Goal: Information Seeking & Learning: Learn about a topic

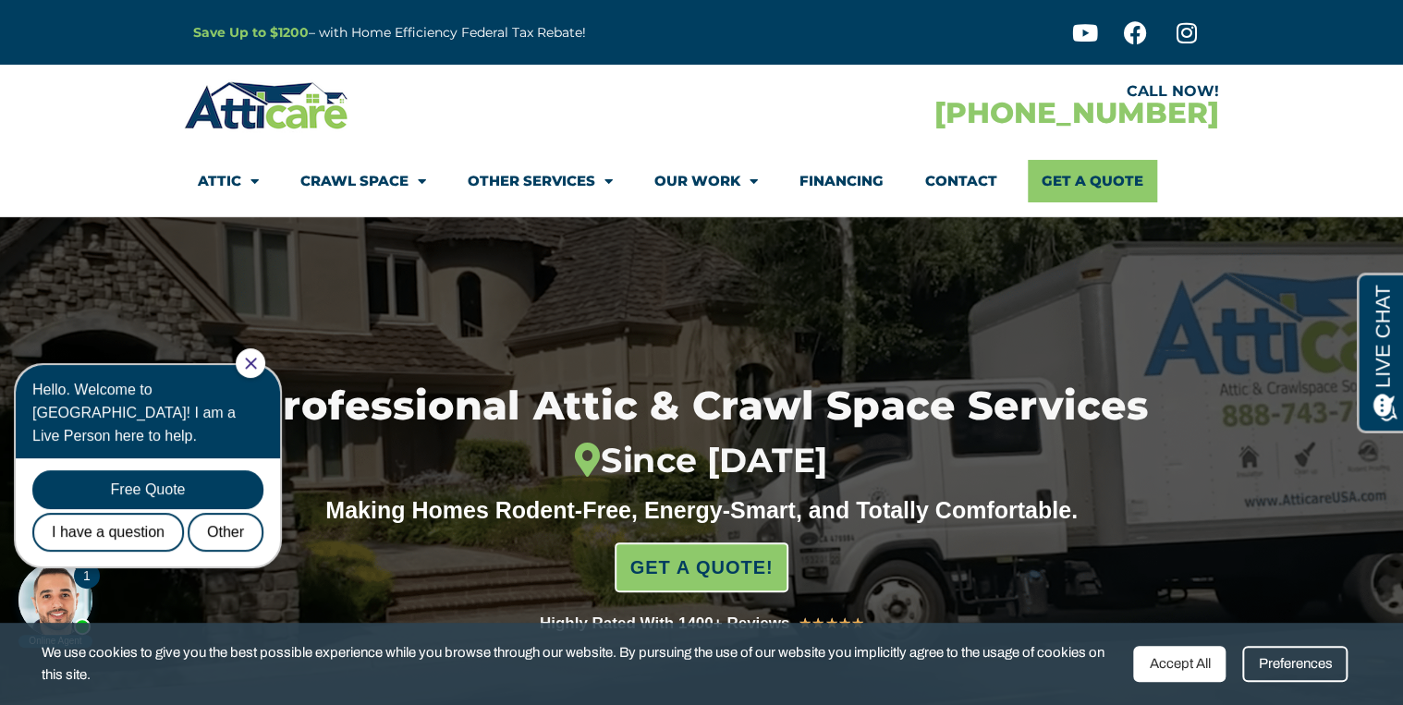
click at [257, 363] on icon "Close Chat" at bounding box center [251, 364] width 12 height 12
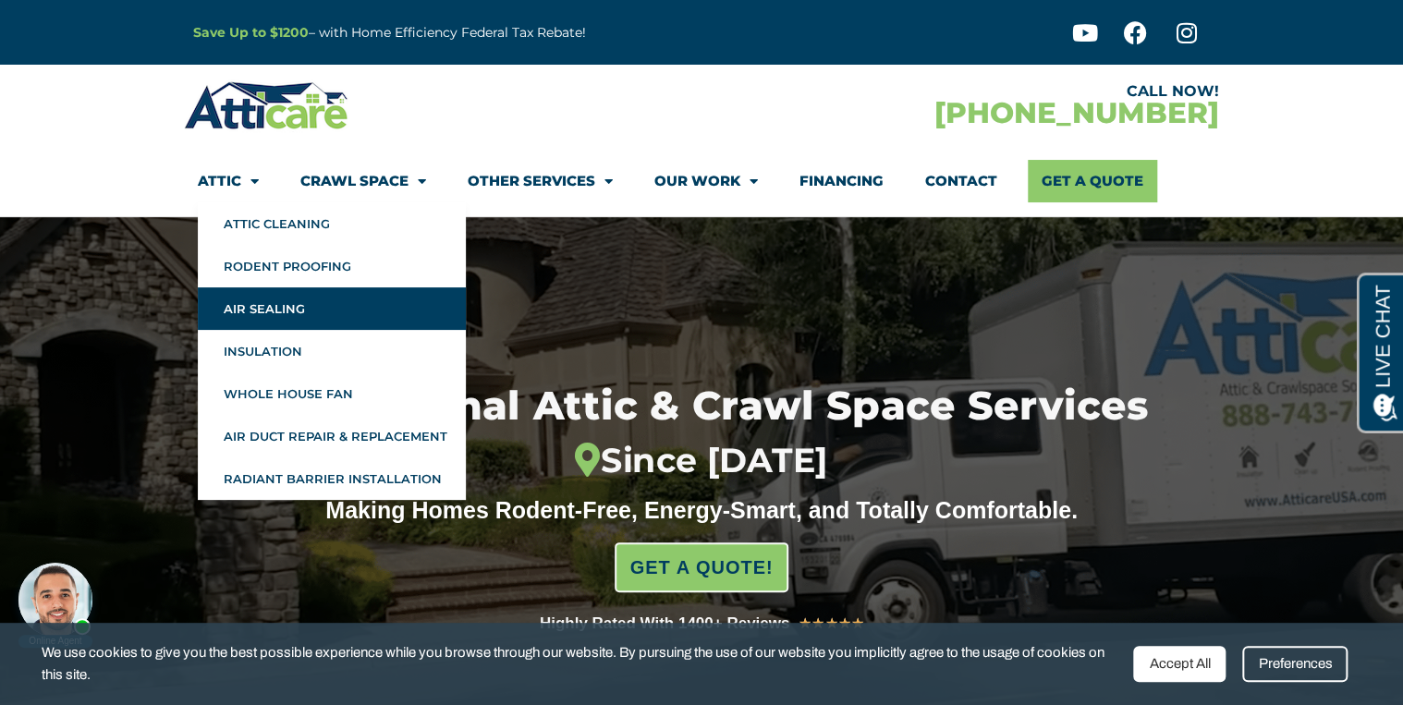
click at [253, 316] on link "Air Sealing" at bounding box center [332, 308] width 268 height 43
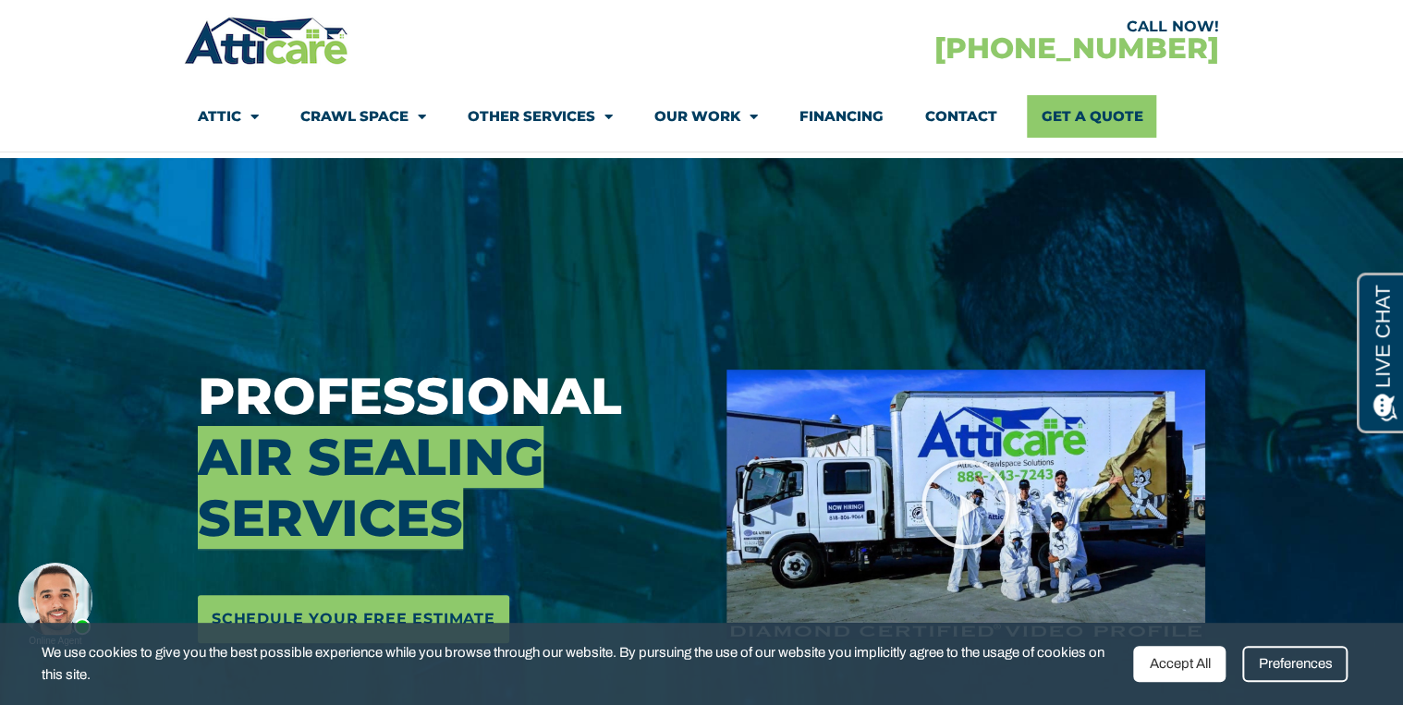
scroll to position [148, 0]
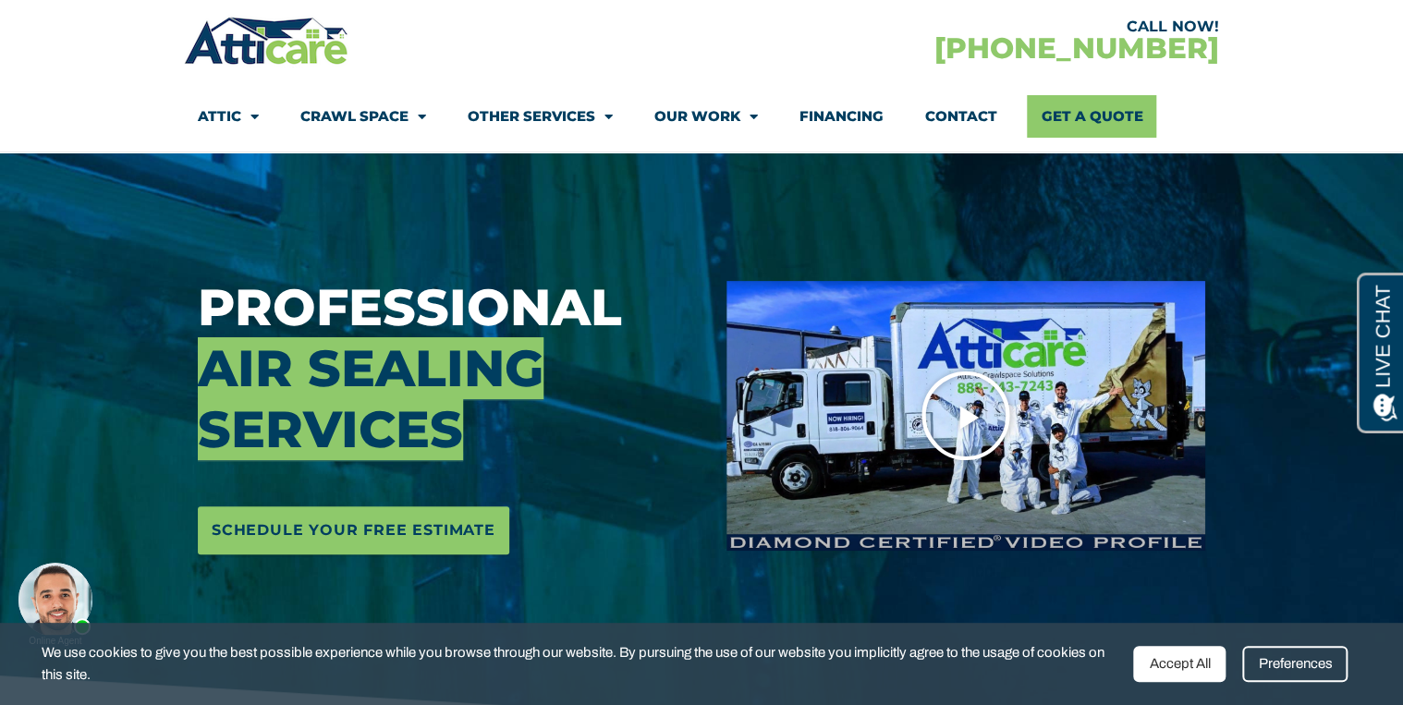
click at [963, 412] on icon "Play Video" at bounding box center [966, 416] width 92 height 92
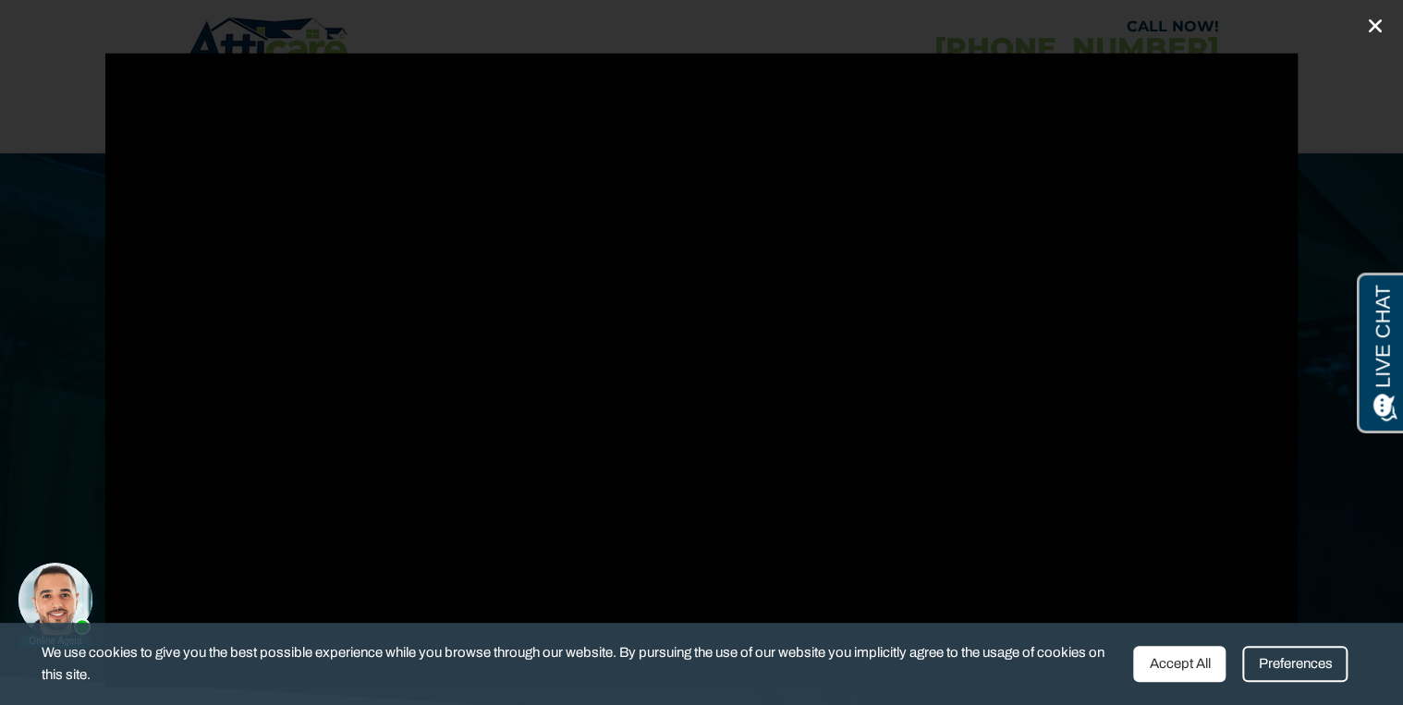
click at [1383, 22] on icon "Close (Esc)" at bounding box center [1375, 26] width 18 height 18
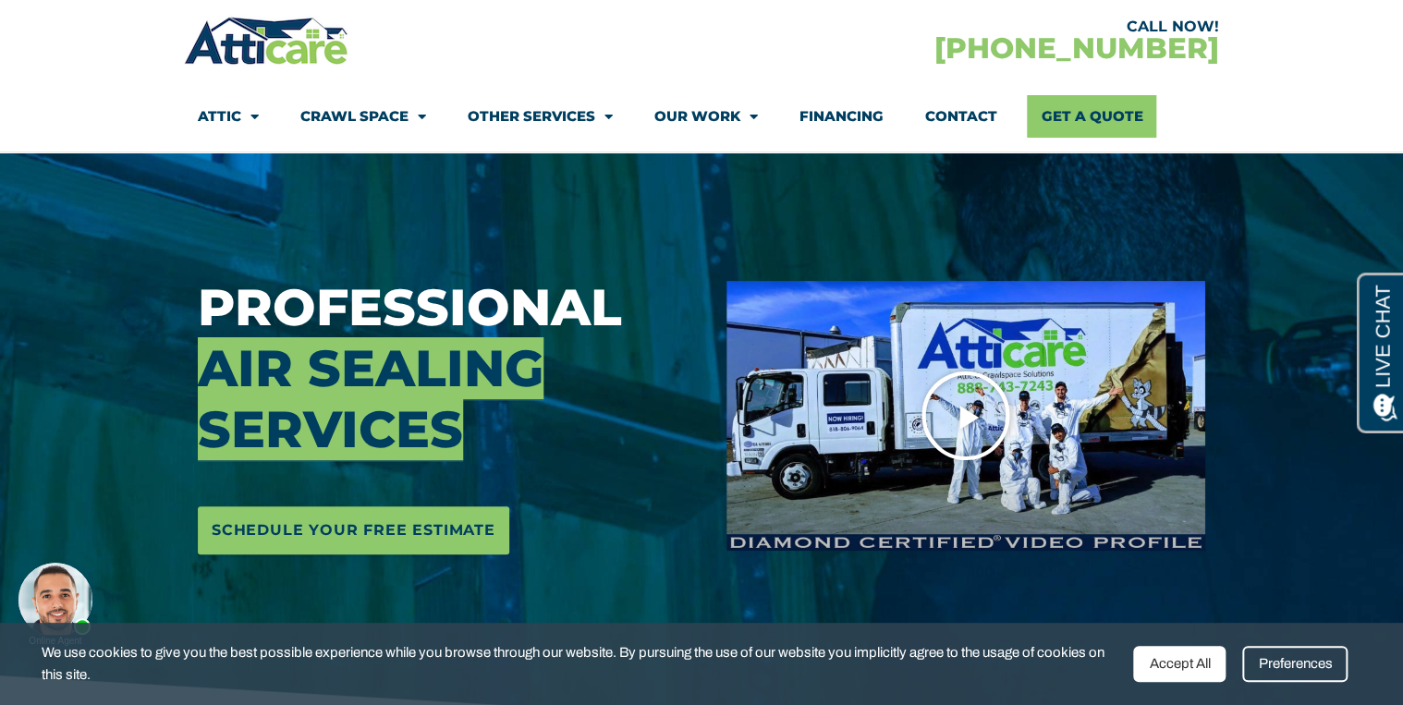
click at [967, 419] on icon "Play Video" at bounding box center [966, 416] width 92 height 92
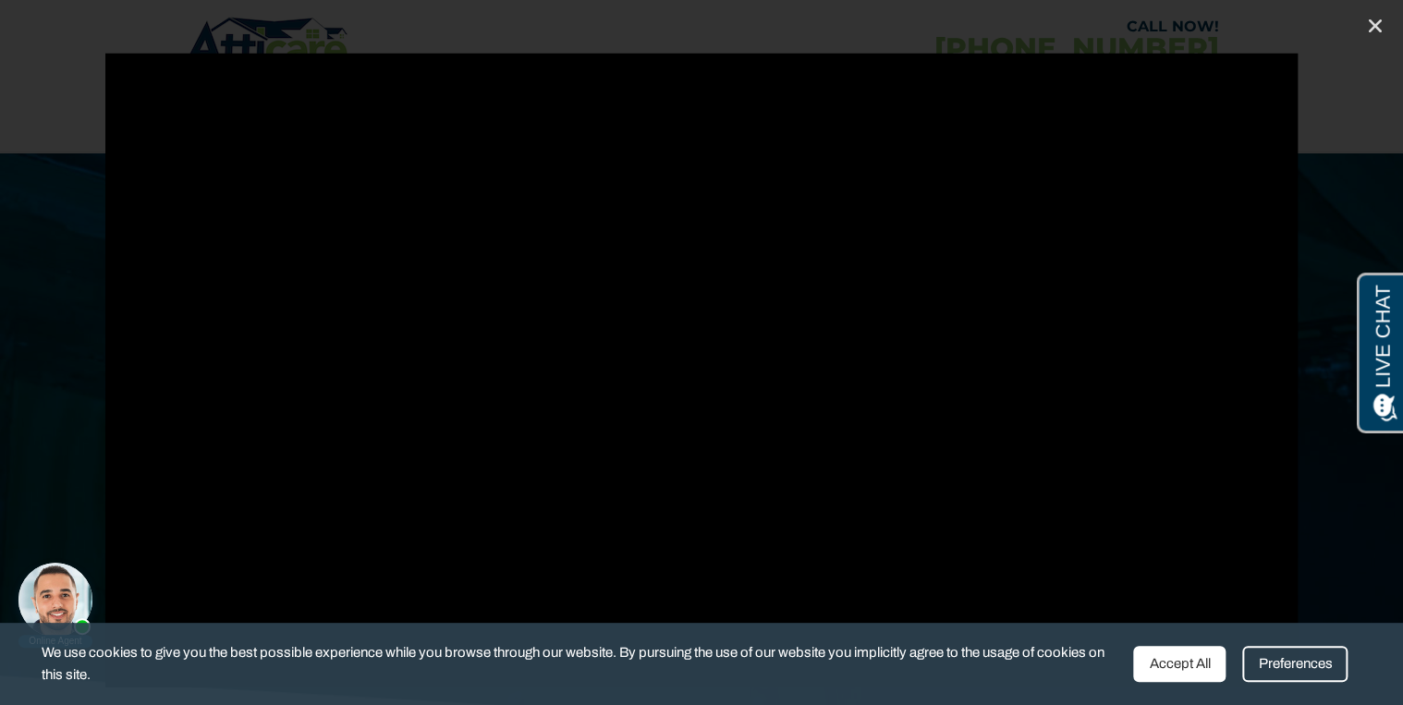
click at [1184, 666] on div "Accept All" at bounding box center [1179, 664] width 92 height 36
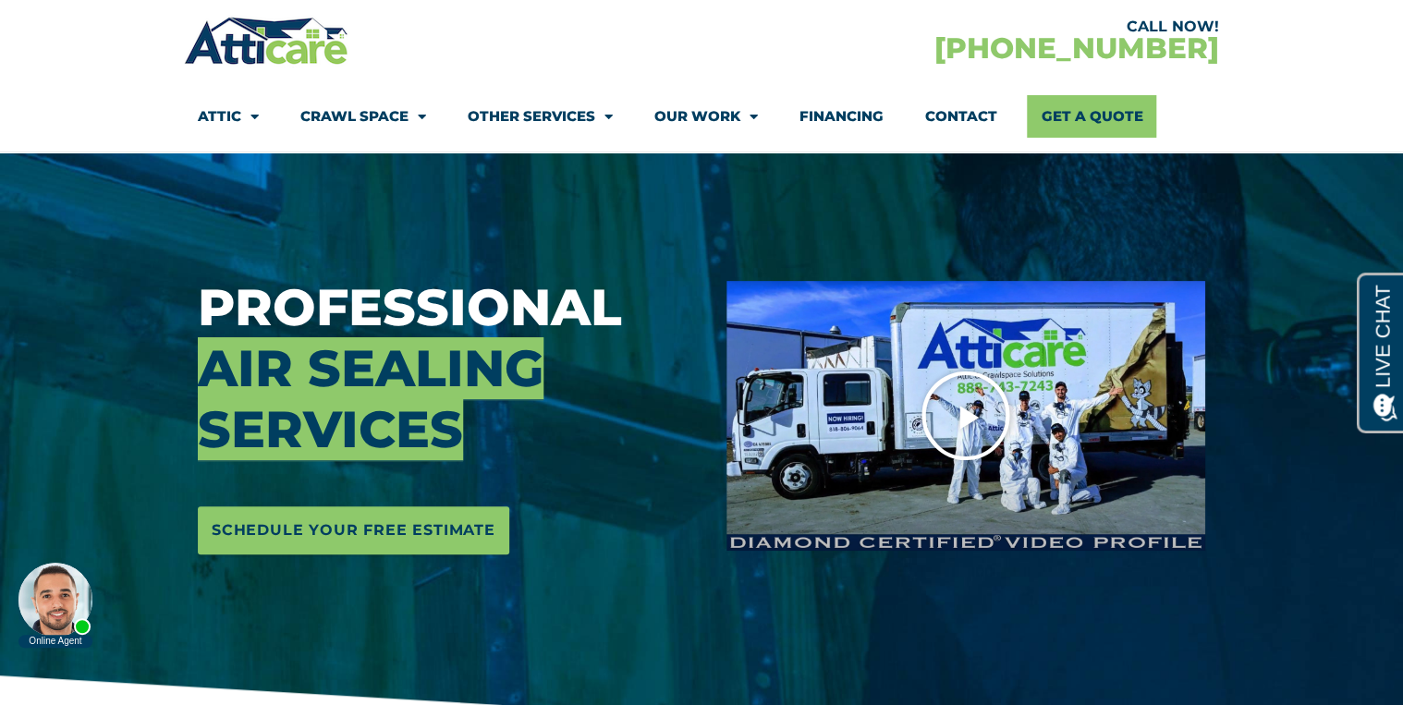
click at [960, 422] on icon "Play Video" at bounding box center [966, 416] width 92 height 92
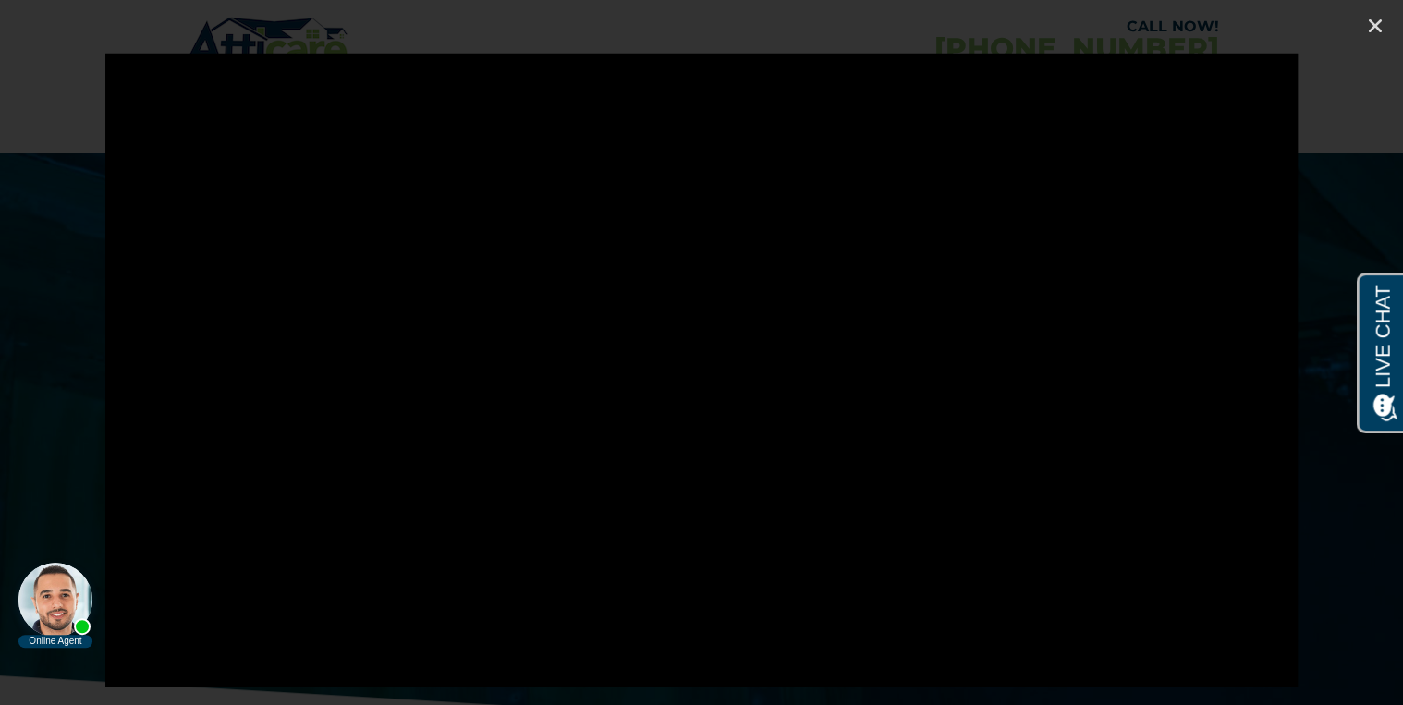
click at [195, 643] on body "Online Agent Close" at bounding box center [157, 580] width 296 height 139
click at [202, 647] on body "Online Agent Close" at bounding box center [157, 580] width 296 height 139
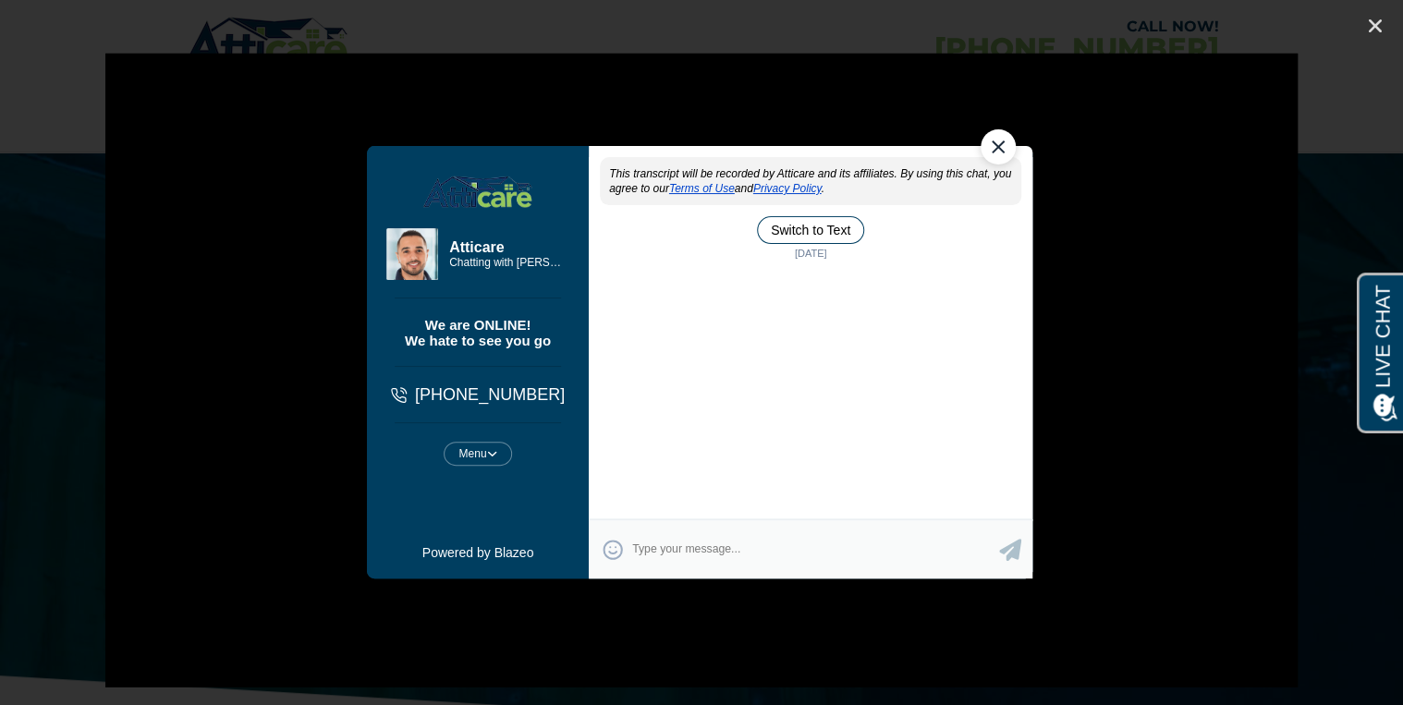
scroll to position [0, 0]
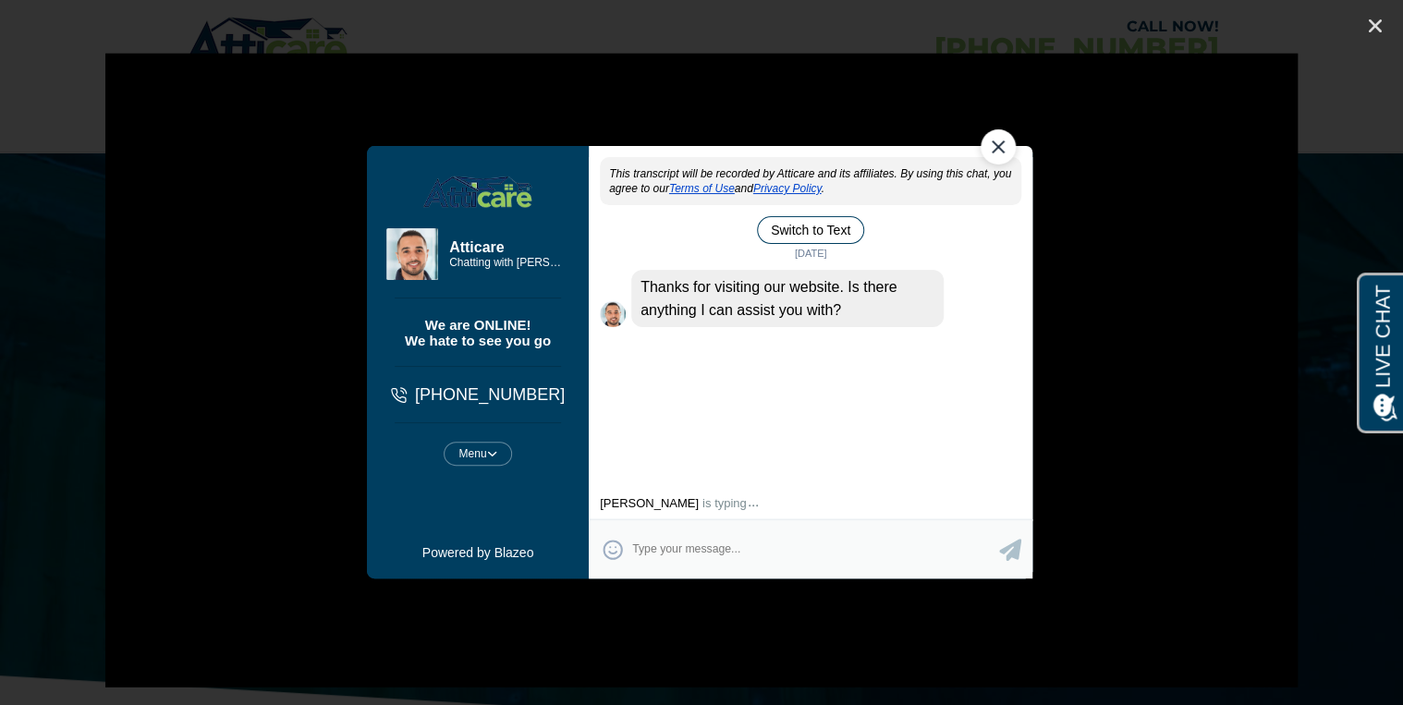
click at [992, 145] on div "Close Chat" at bounding box center [998, 145] width 35 height 35
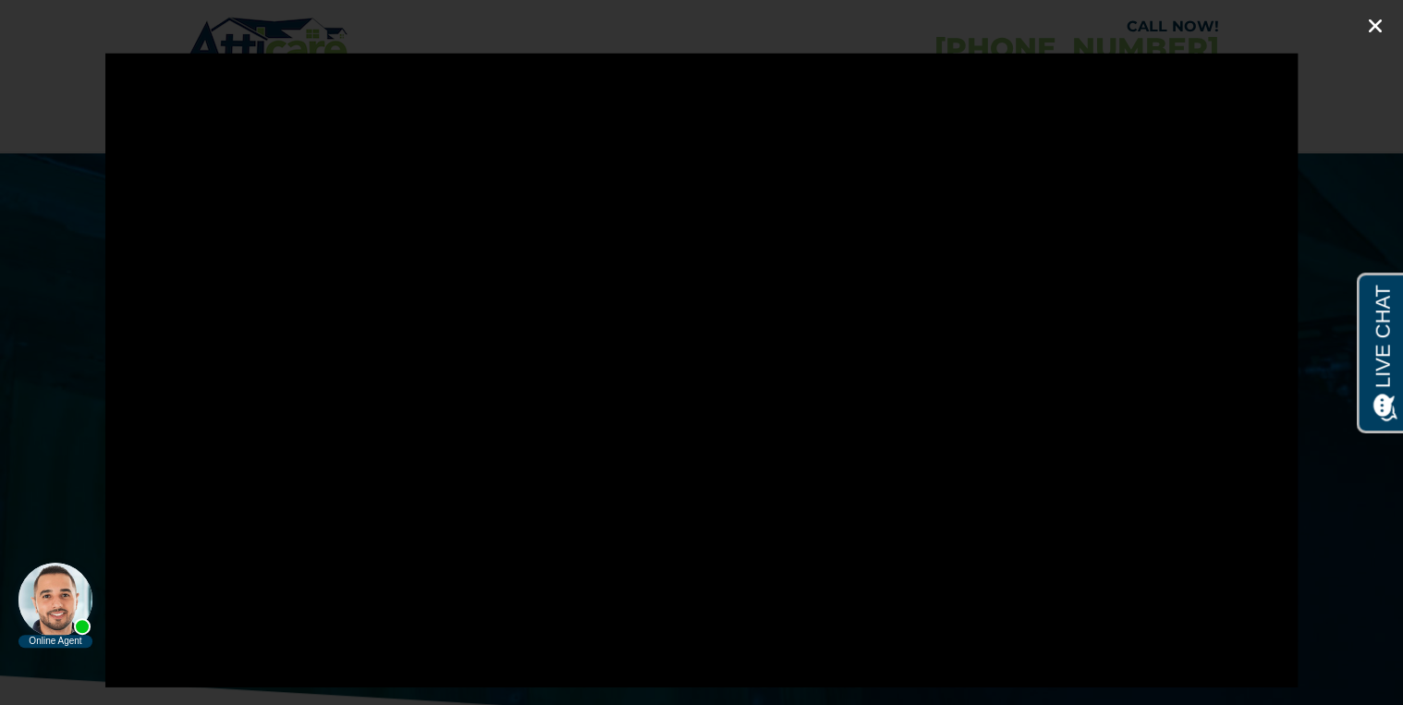
click at [1373, 25] on icon "Close (Esc)" at bounding box center [1375, 26] width 18 height 18
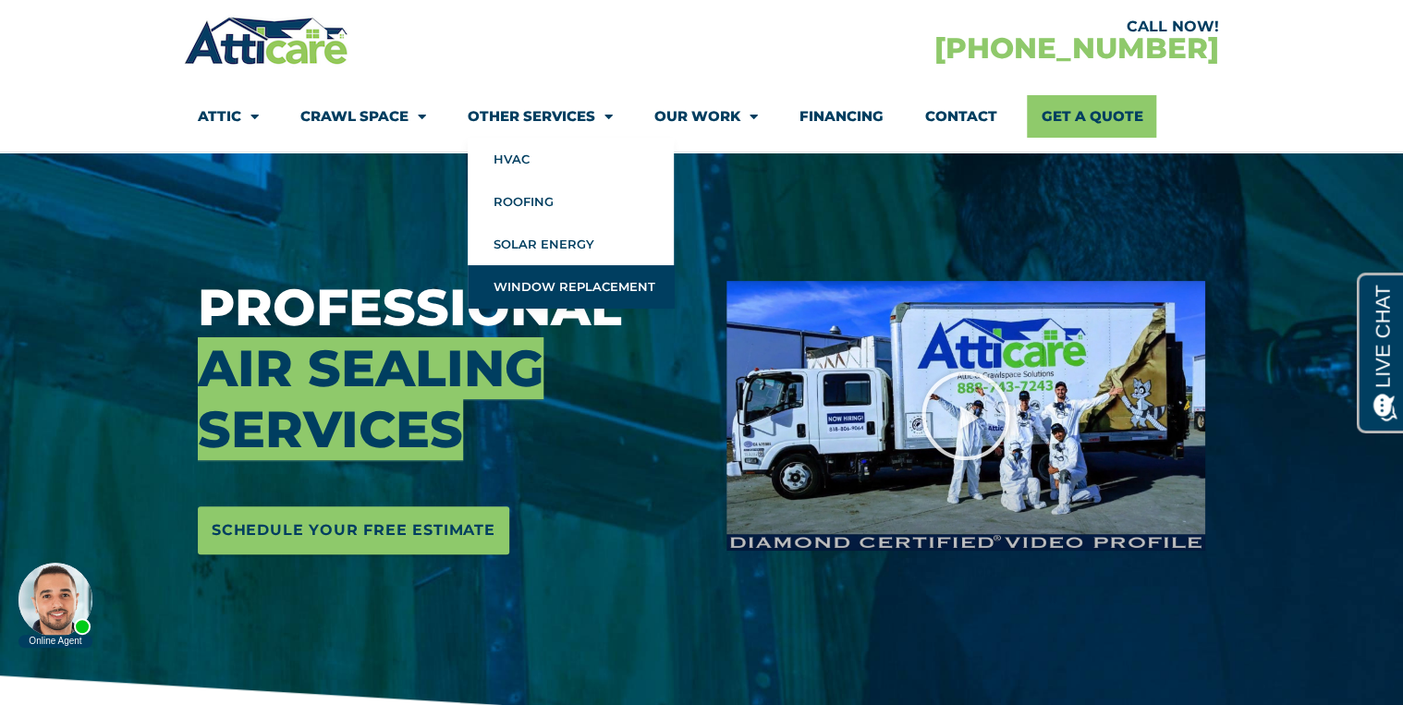
click at [558, 292] on link "Window Replacement" at bounding box center [571, 286] width 206 height 43
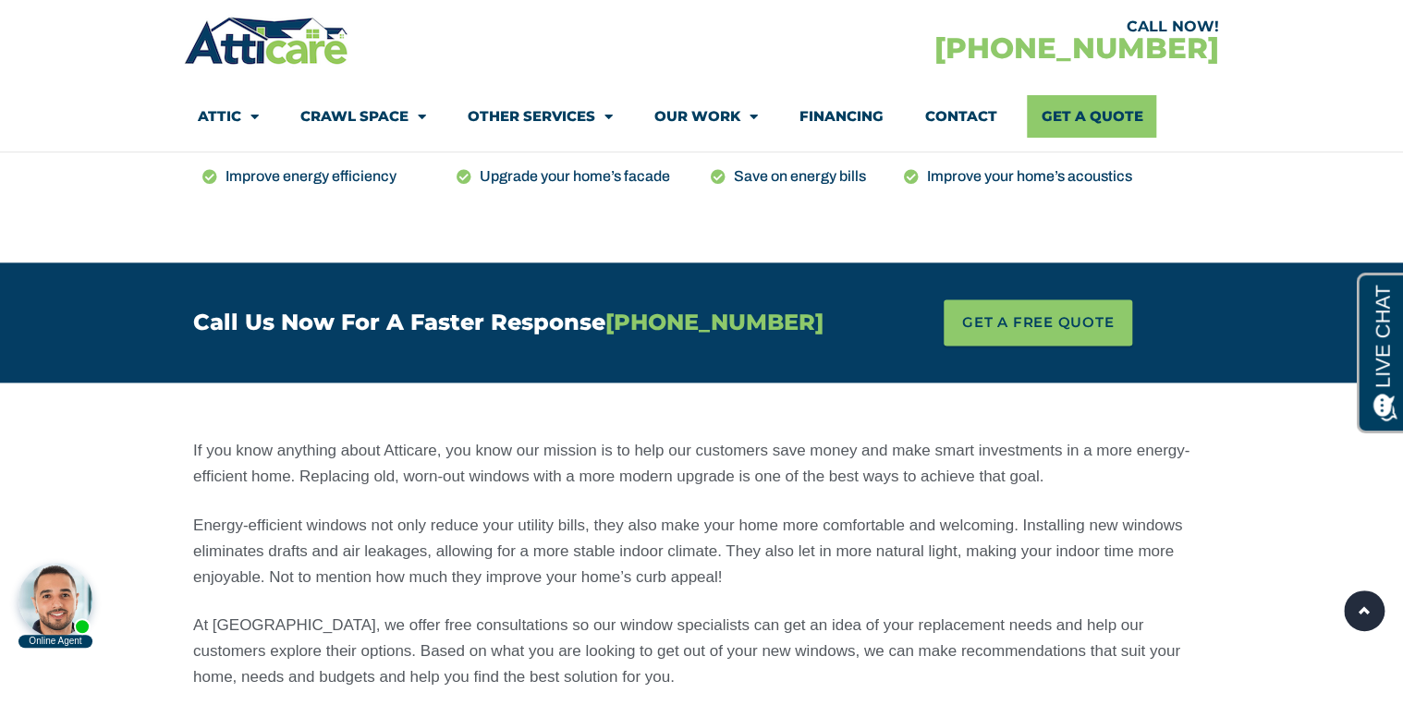
scroll to position [1627, 0]
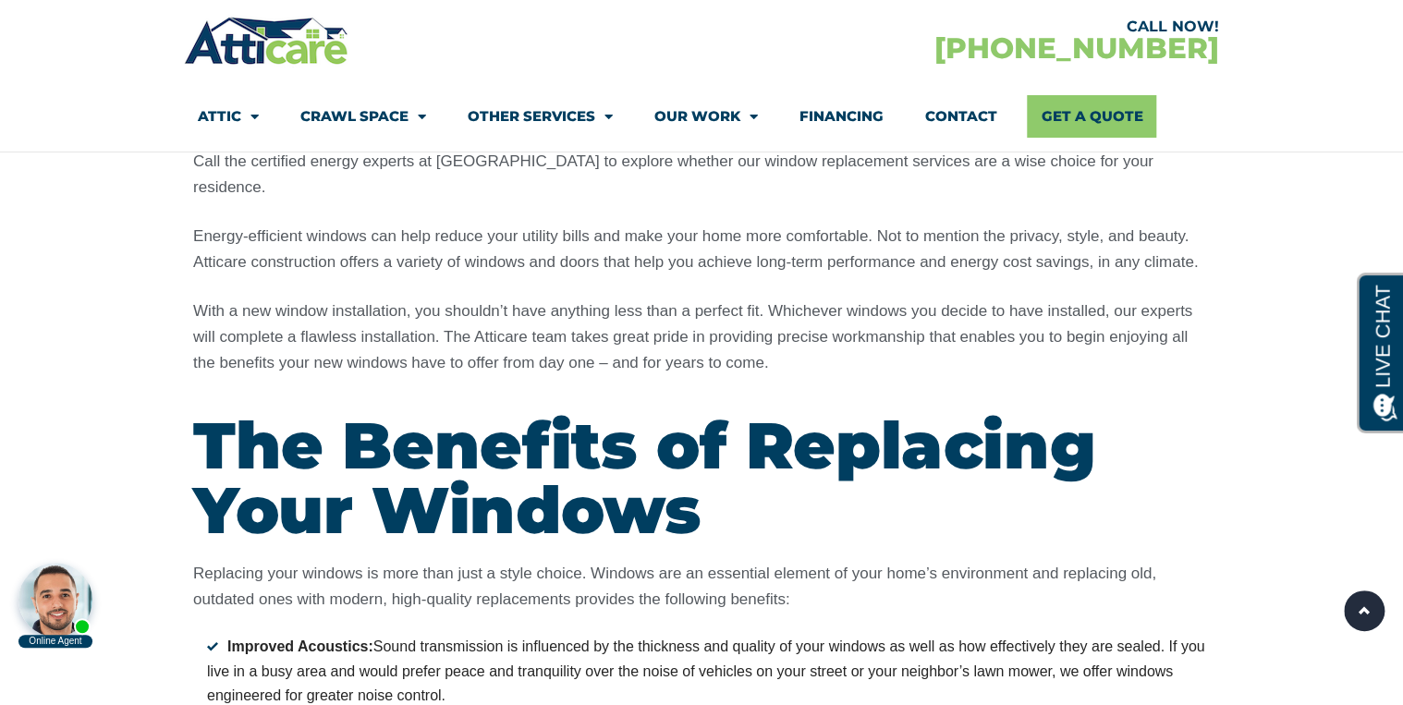
click at [848, 119] on link "Financing" at bounding box center [842, 116] width 84 height 43
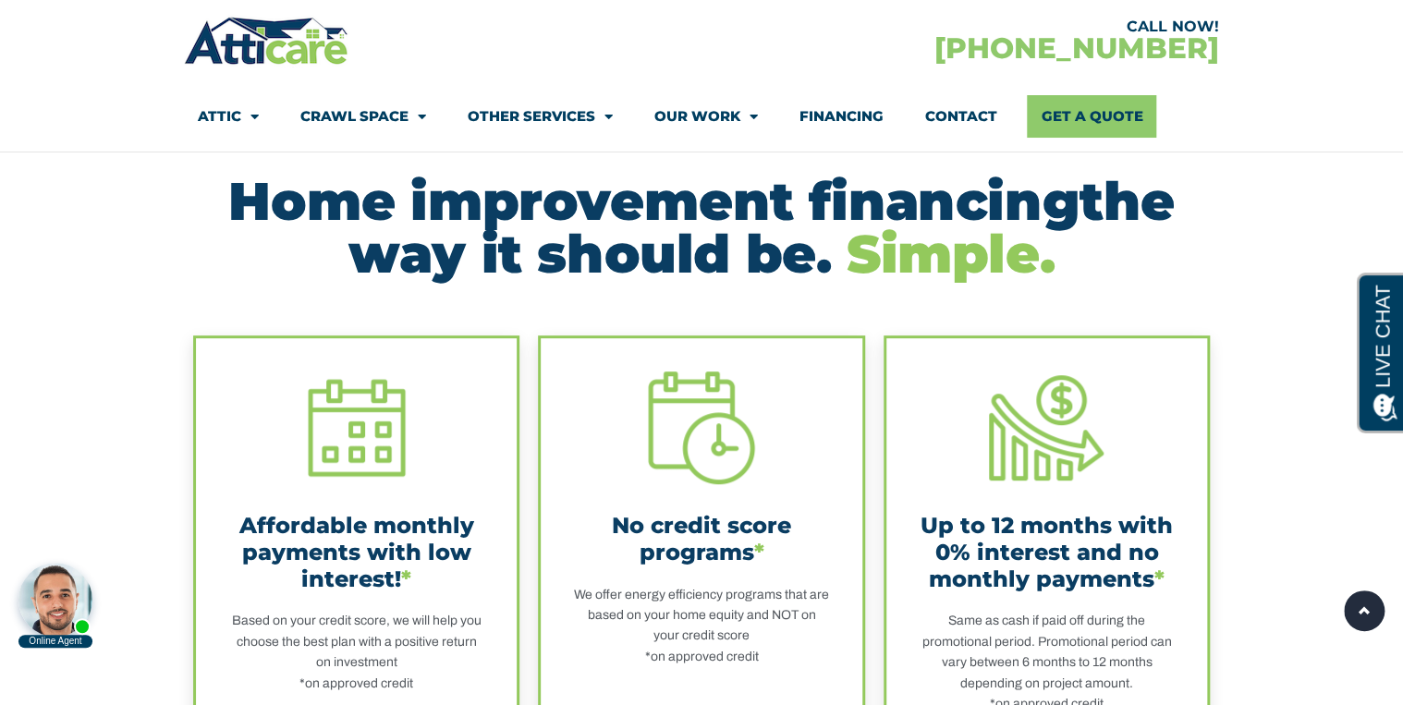
scroll to position [356, 0]
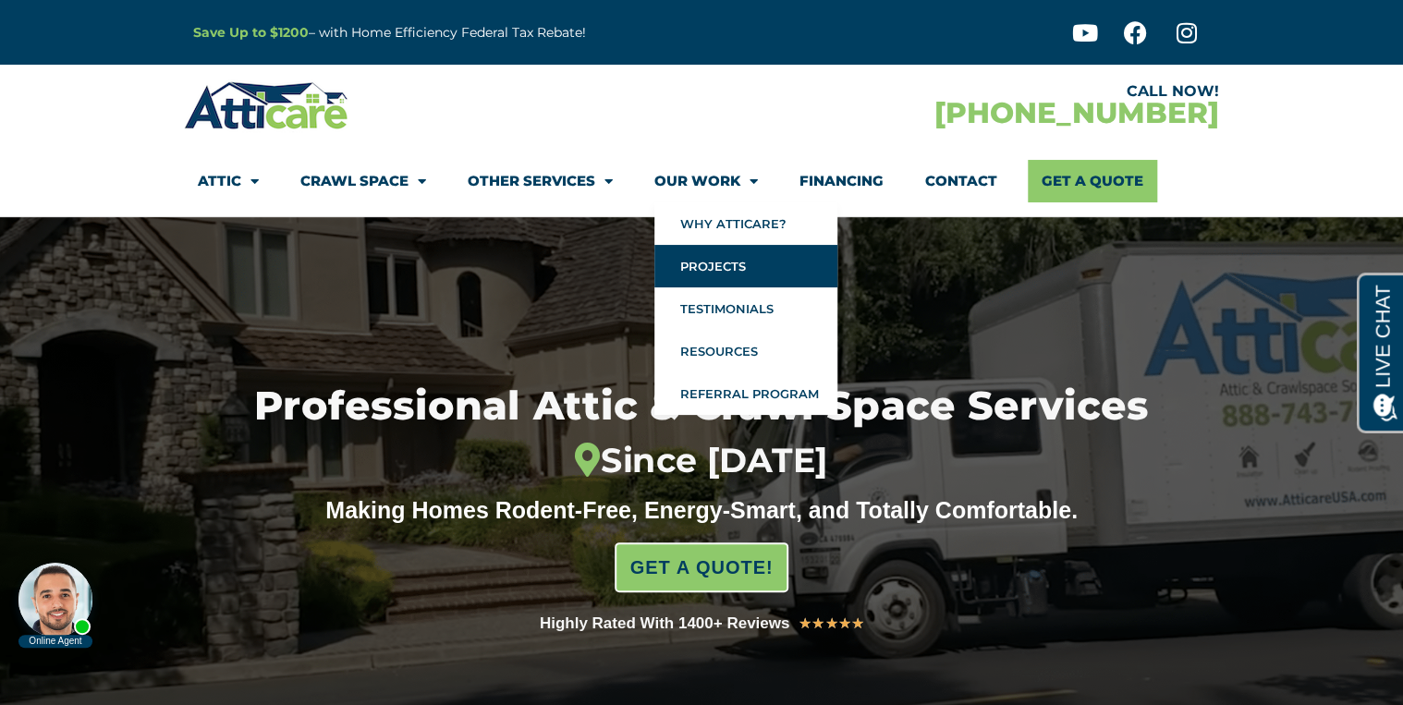
click at [718, 271] on link "Projects" at bounding box center [745, 266] width 183 height 43
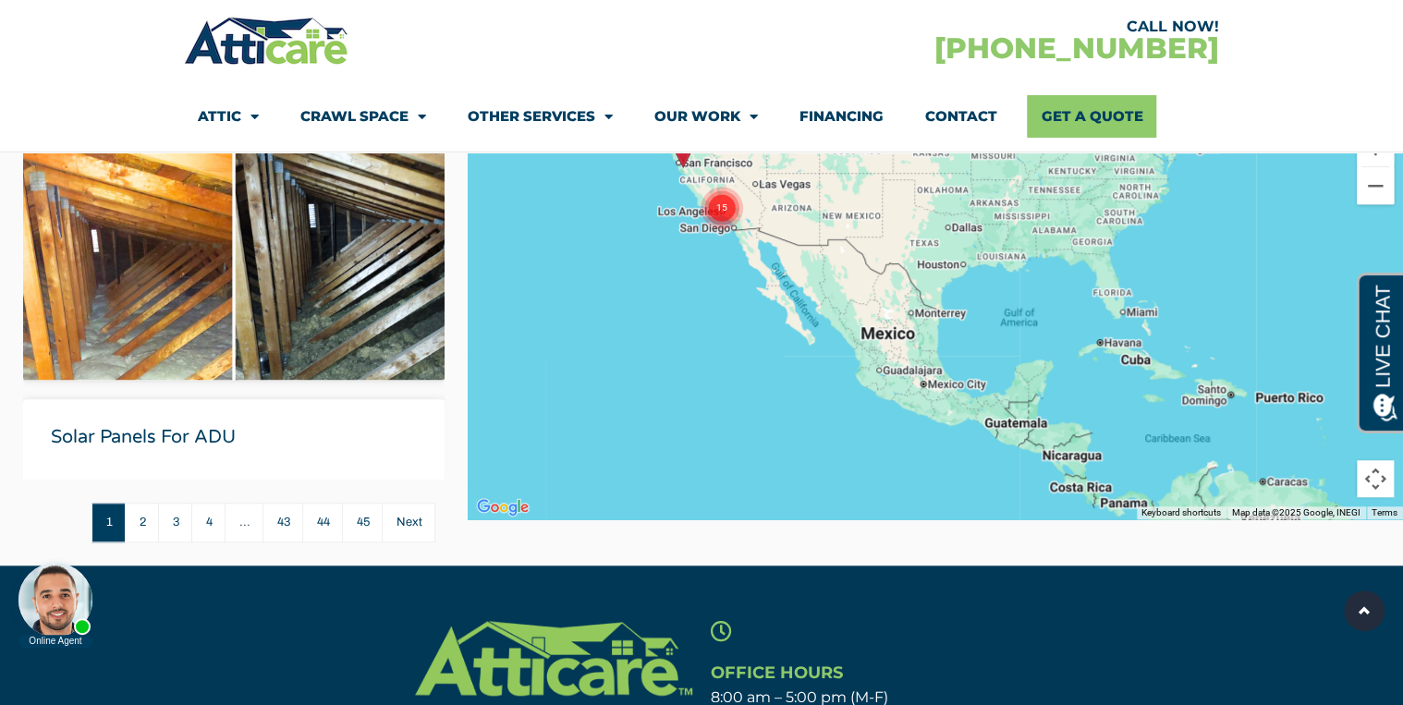
scroll to position [444, 0]
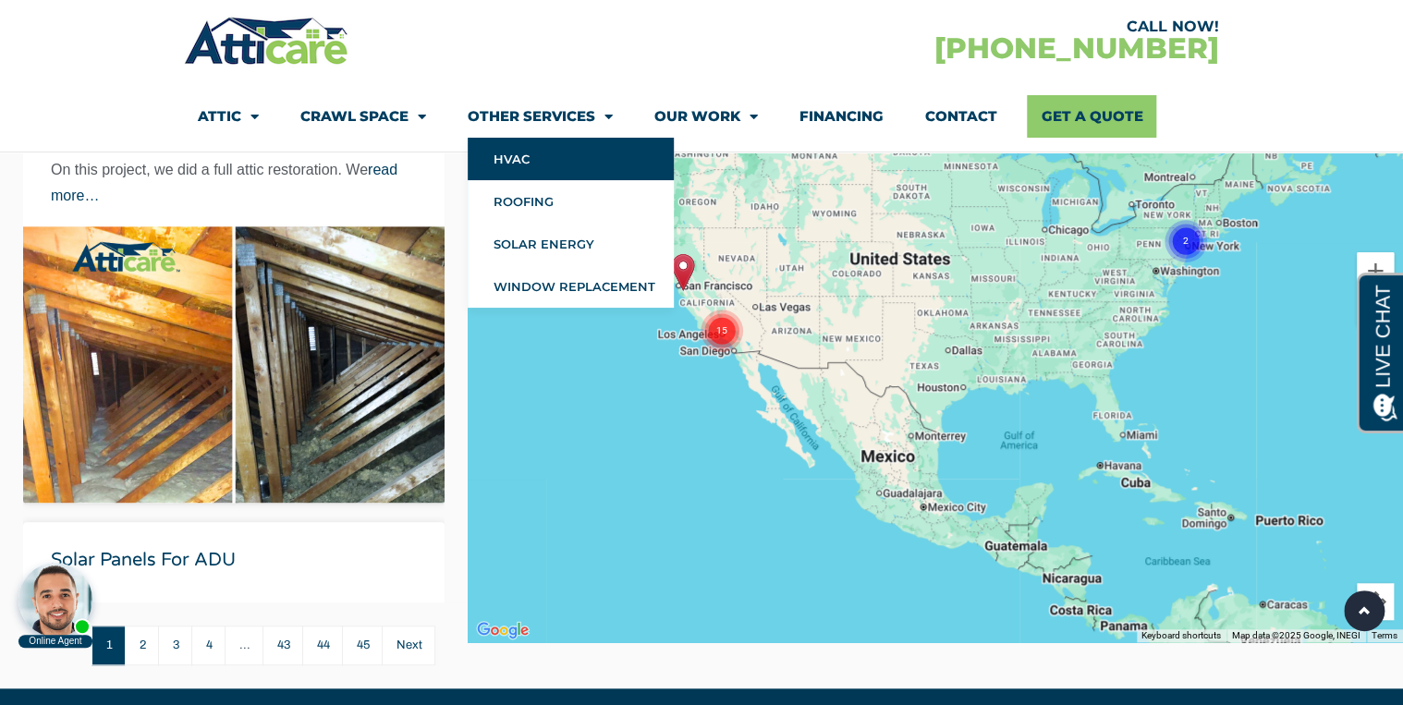
click at [532, 162] on link "HVAC" at bounding box center [571, 159] width 206 height 43
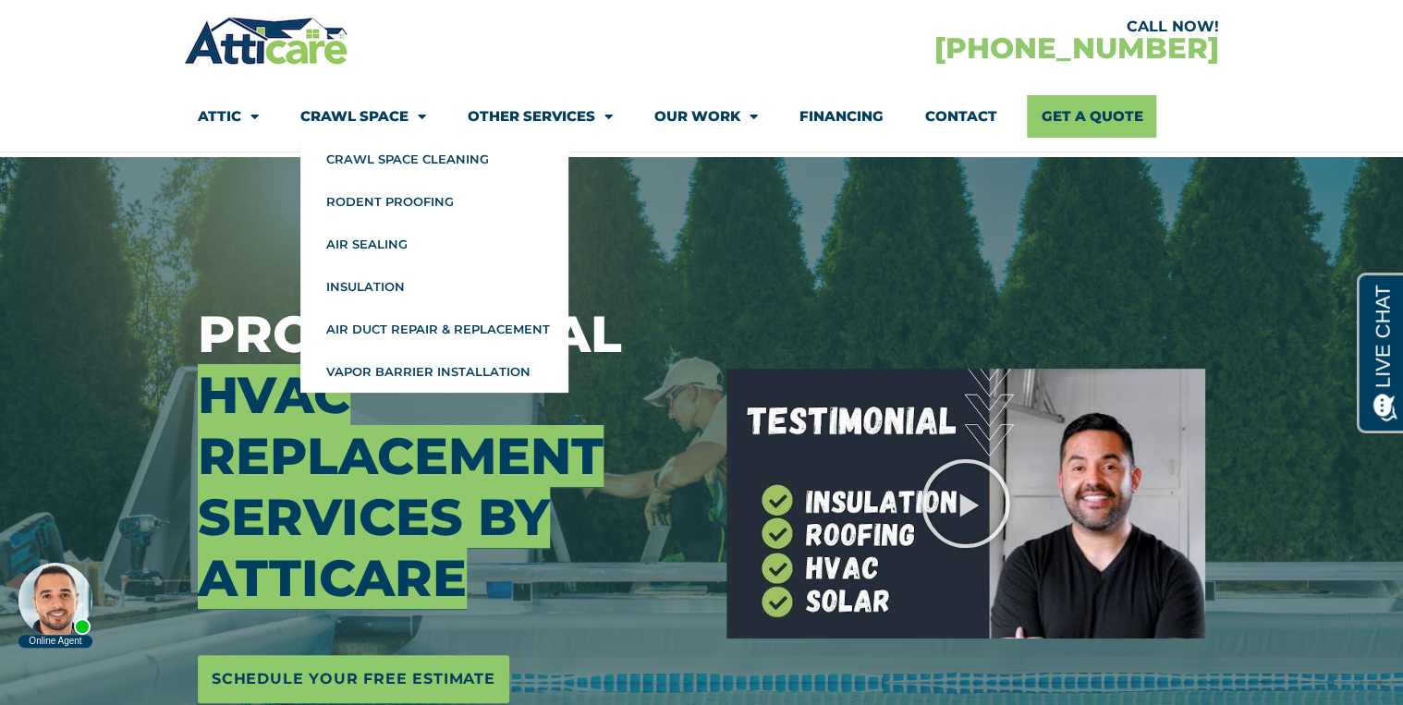
scroll to position [222, 0]
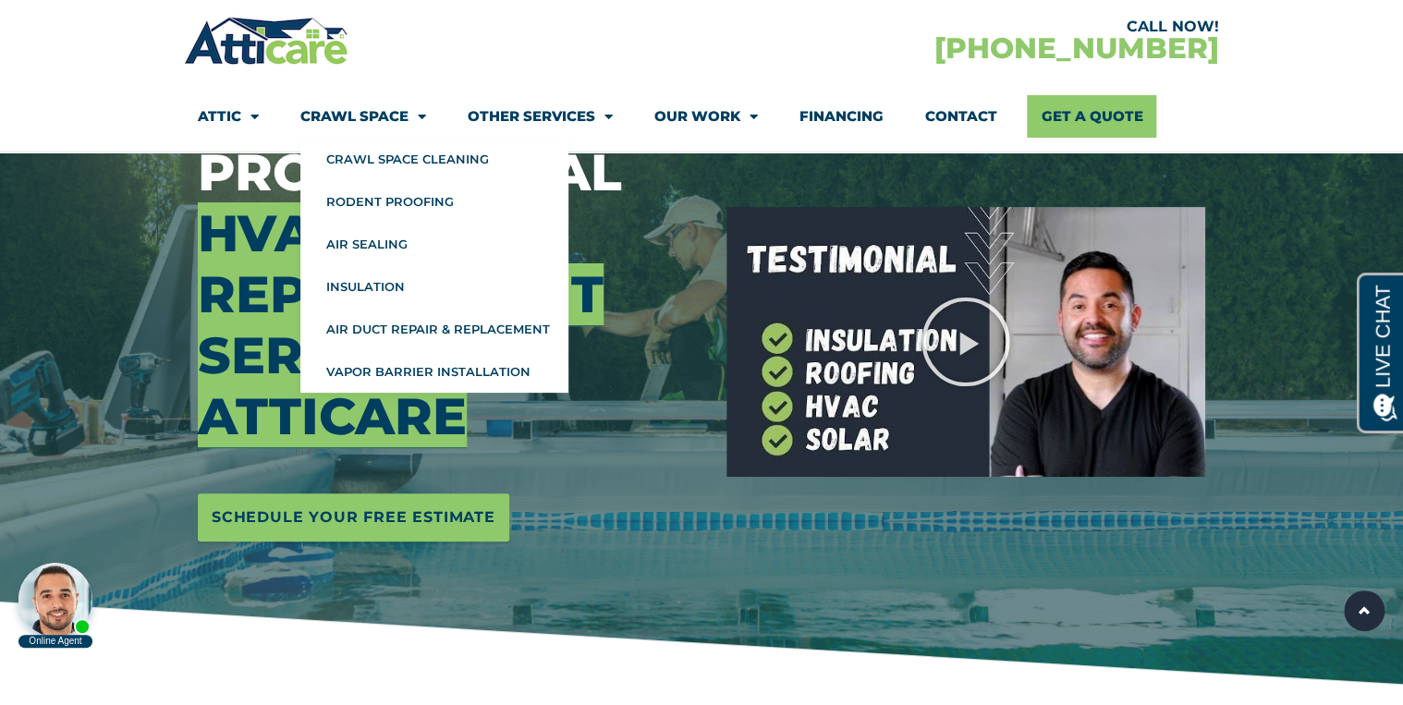
click at [407, 122] on link "Crawl Space" at bounding box center [363, 116] width 126 height 43
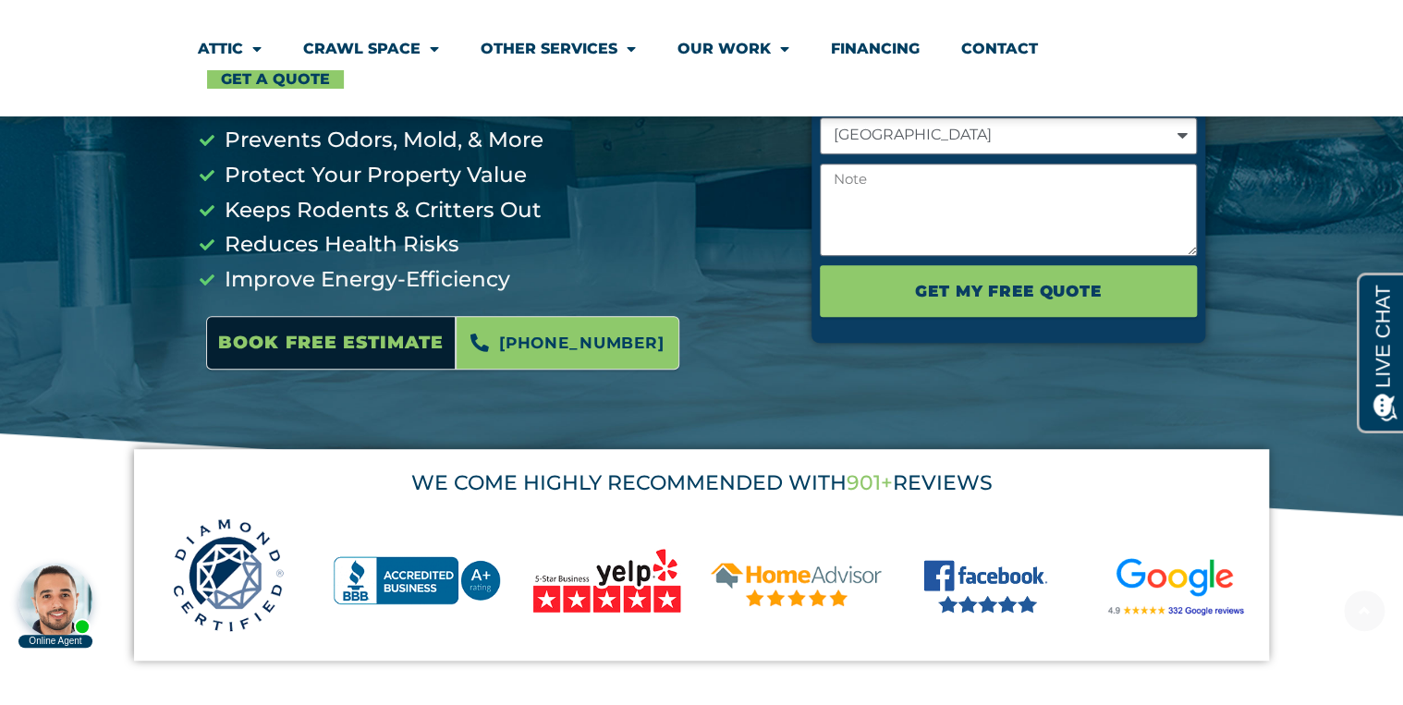
scroll to position [370, 0]
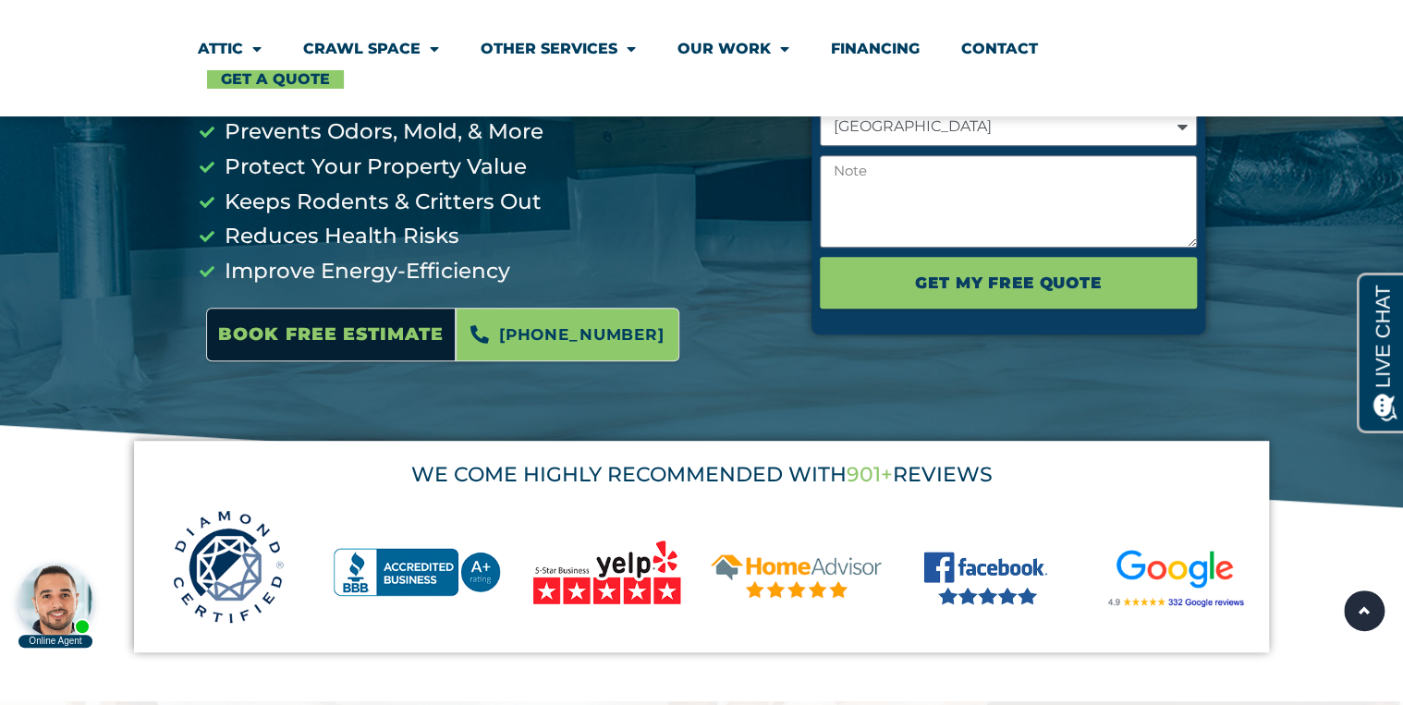
click at [479, 563] on img at bounding box center [418, 571] width 171 height 104
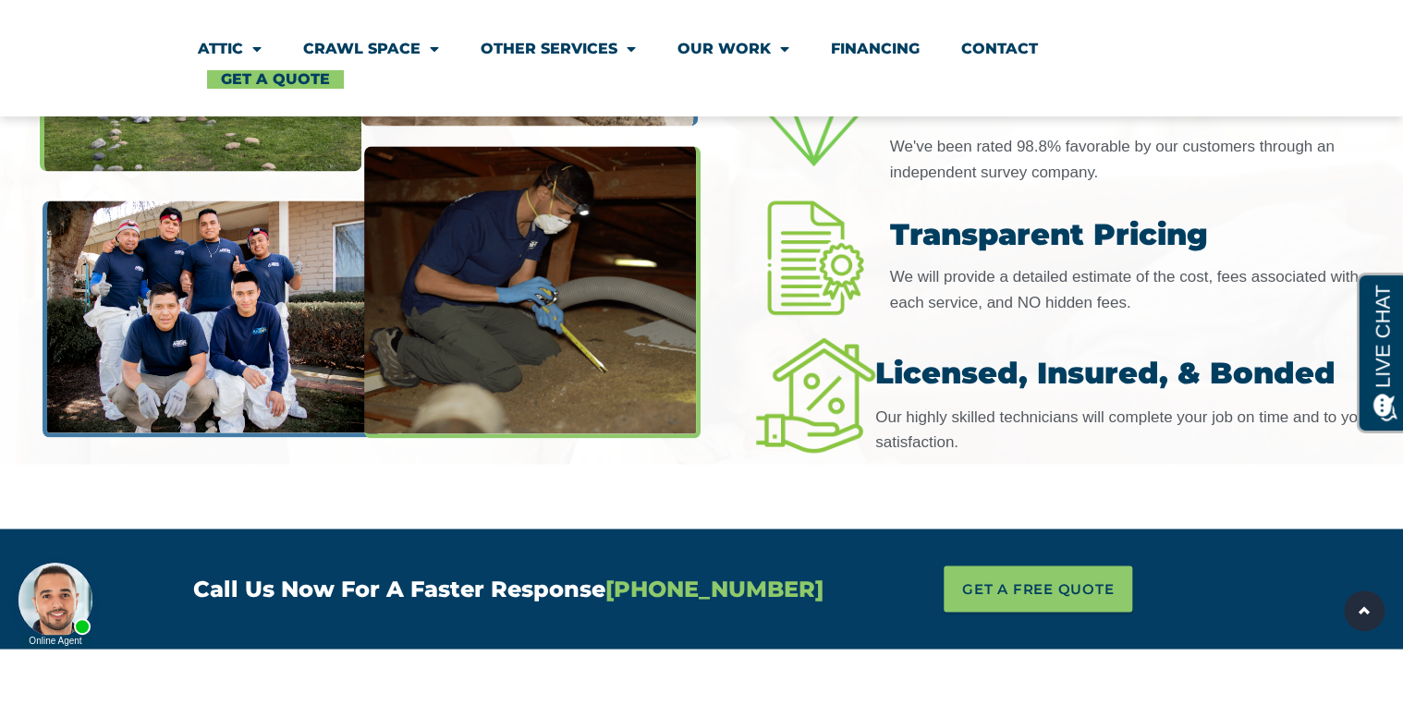
scroll to position [4885, 0]
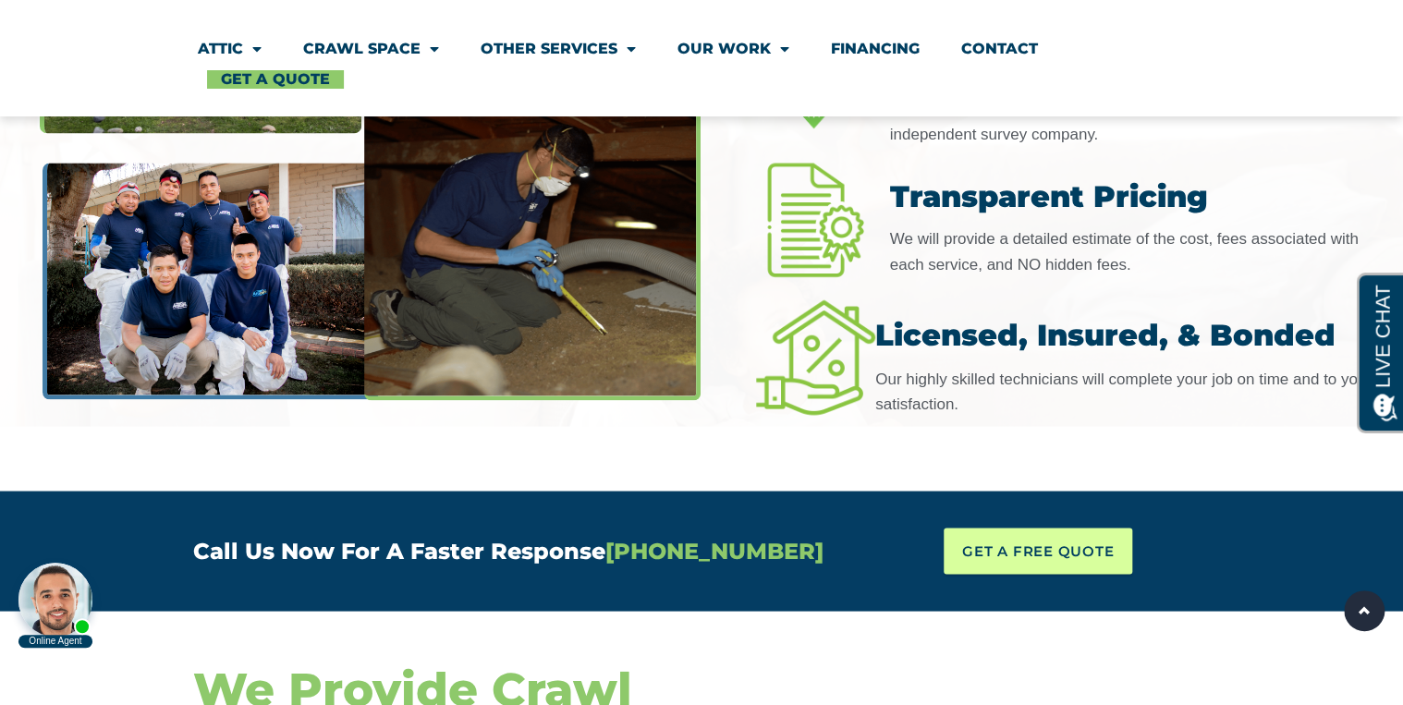
click at [1080, 537] on span "GET A FREE QUOTE" at bounding box center [1038, 551] width 152 height 28
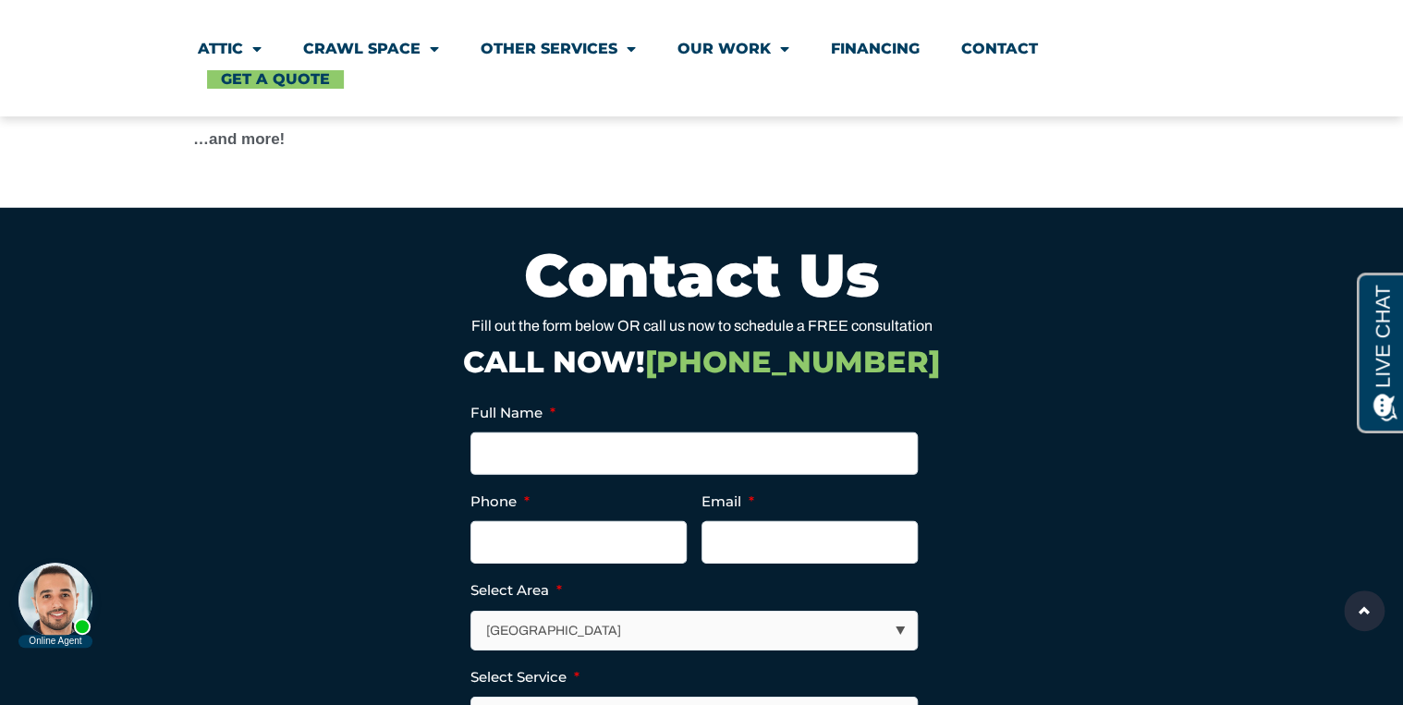
scroll to position [6119, 0]
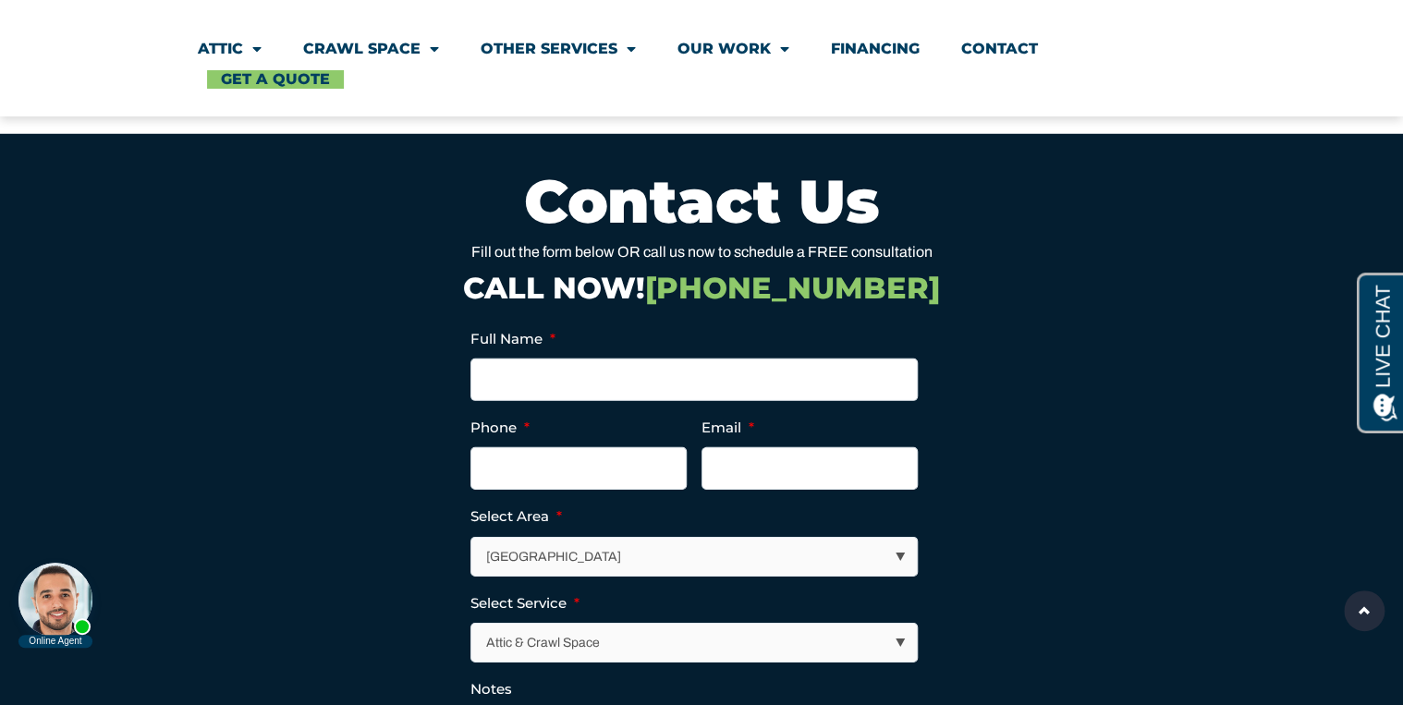
click at [854, 624] on select "Attic & Crawl Space Insulation Roofing Solar Energy Other Services" at bounding box center [694, 643] width 446 height 38
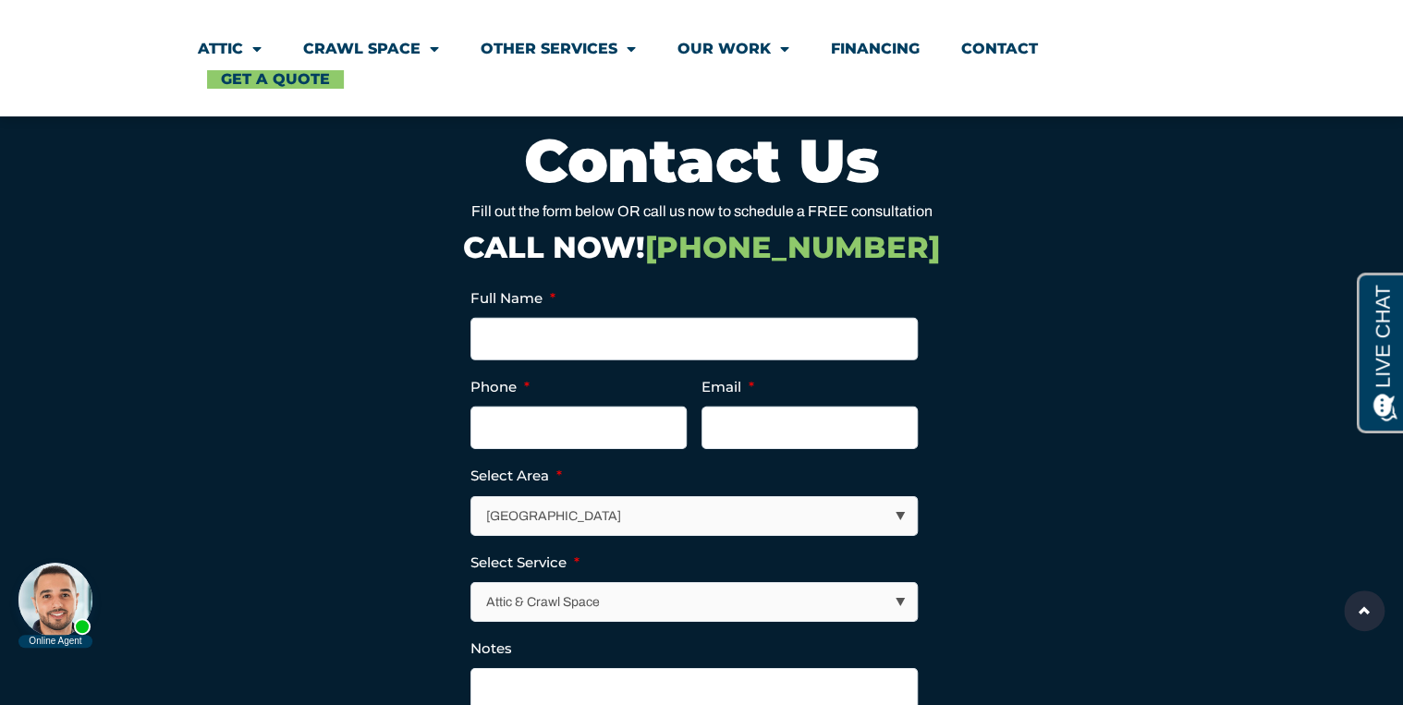
scroll to position [6193, 0]
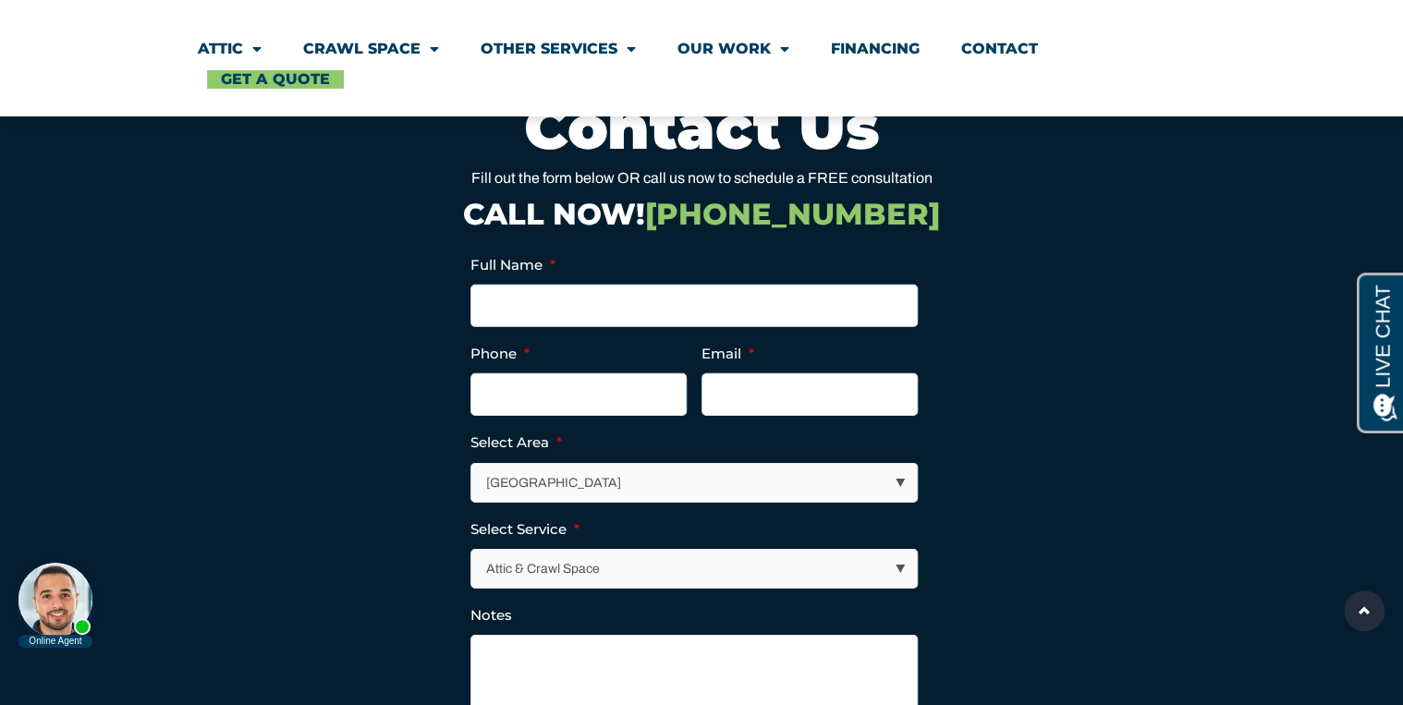
click at [682, 550] on select "Attic & Crawl Space Insulation Roofing Solar Energy Other Services" at bounding box center [694, 569] width 446 height 38
drag, startPoint x: 1154, startPoint y: 275, endPoint x: 1120, endPoint y: 271, distance: 33.6
click at [1154, 275] on section "Facebook This field is for validation purposes and should be left unchanged. Fu…" at bounding box center [701, 546] width 1017 height 617
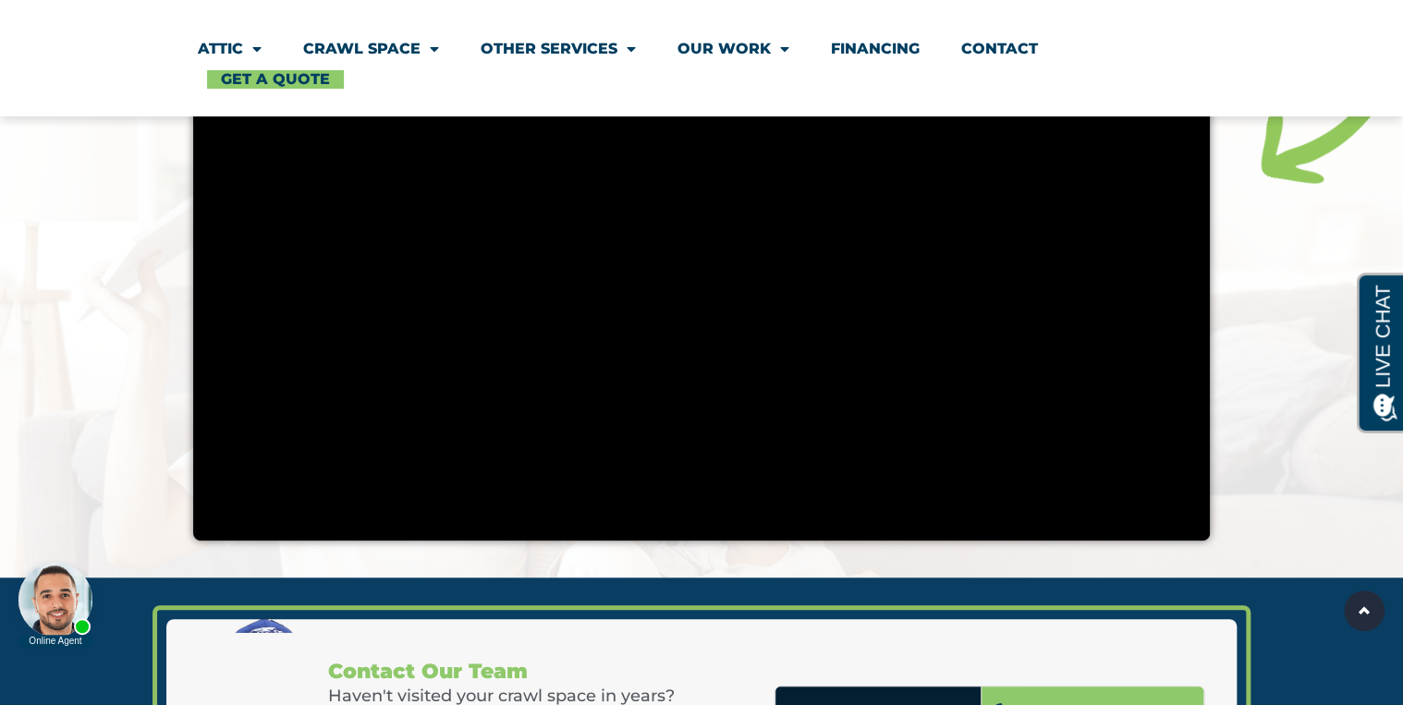
scroll to position [3498, 0]
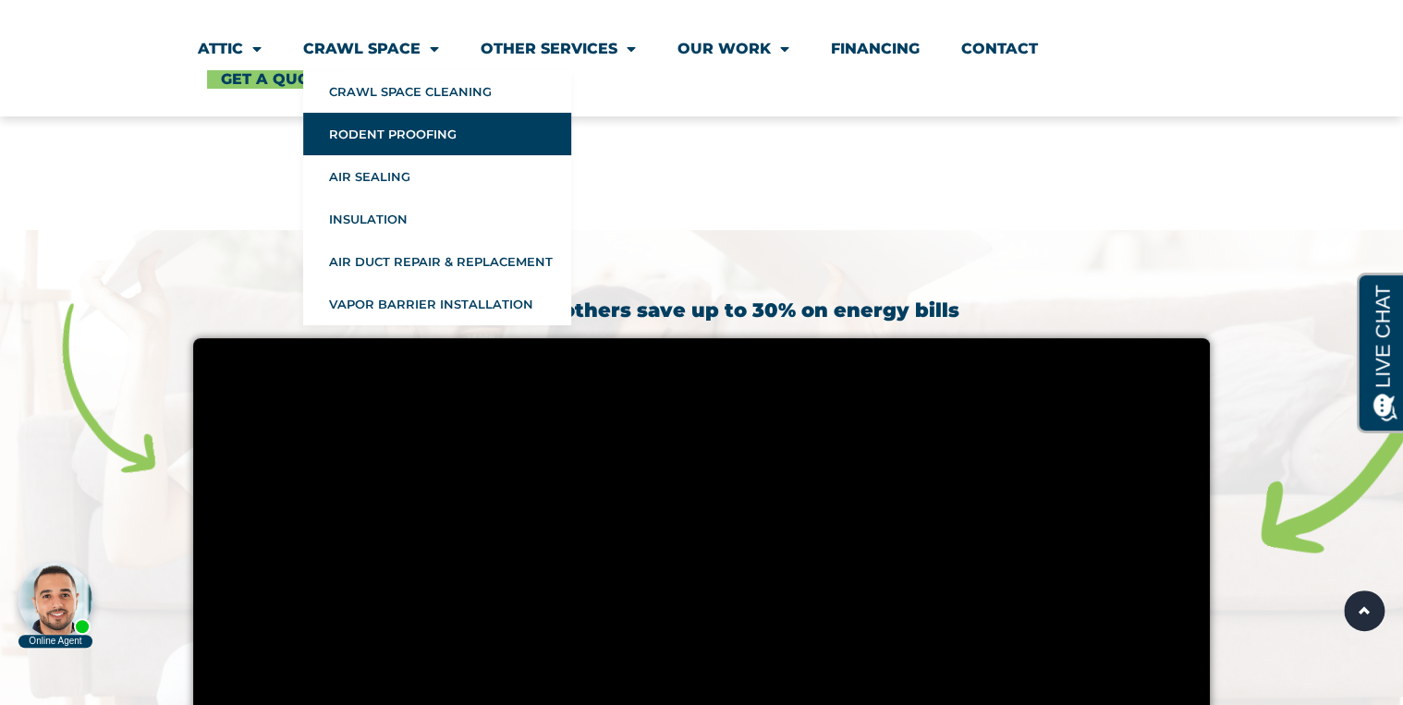
click at [423, 141] on link "Rodent Proofing" at bounding box center [437, 134] width 268 height 43
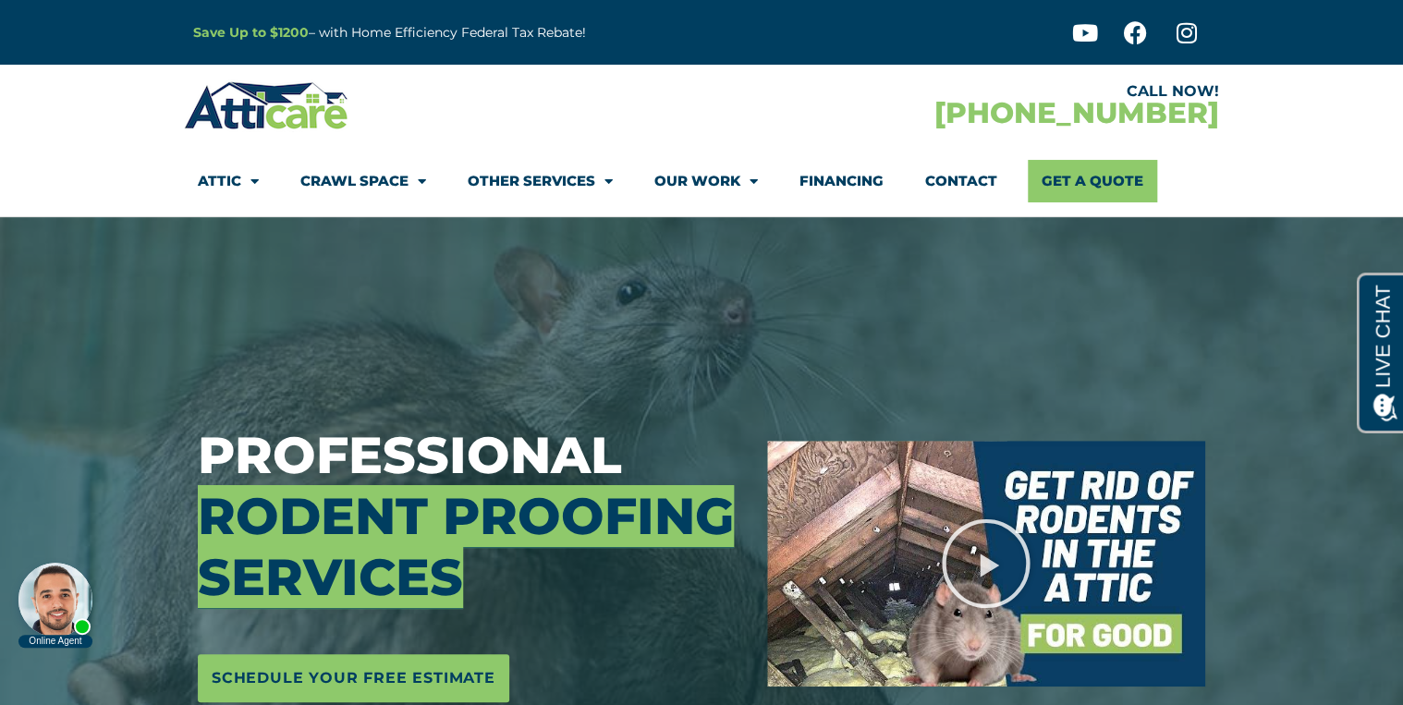
click at [399, 181] on link "Crawl Space" at bounding box center [363, 181] width 126 height 43
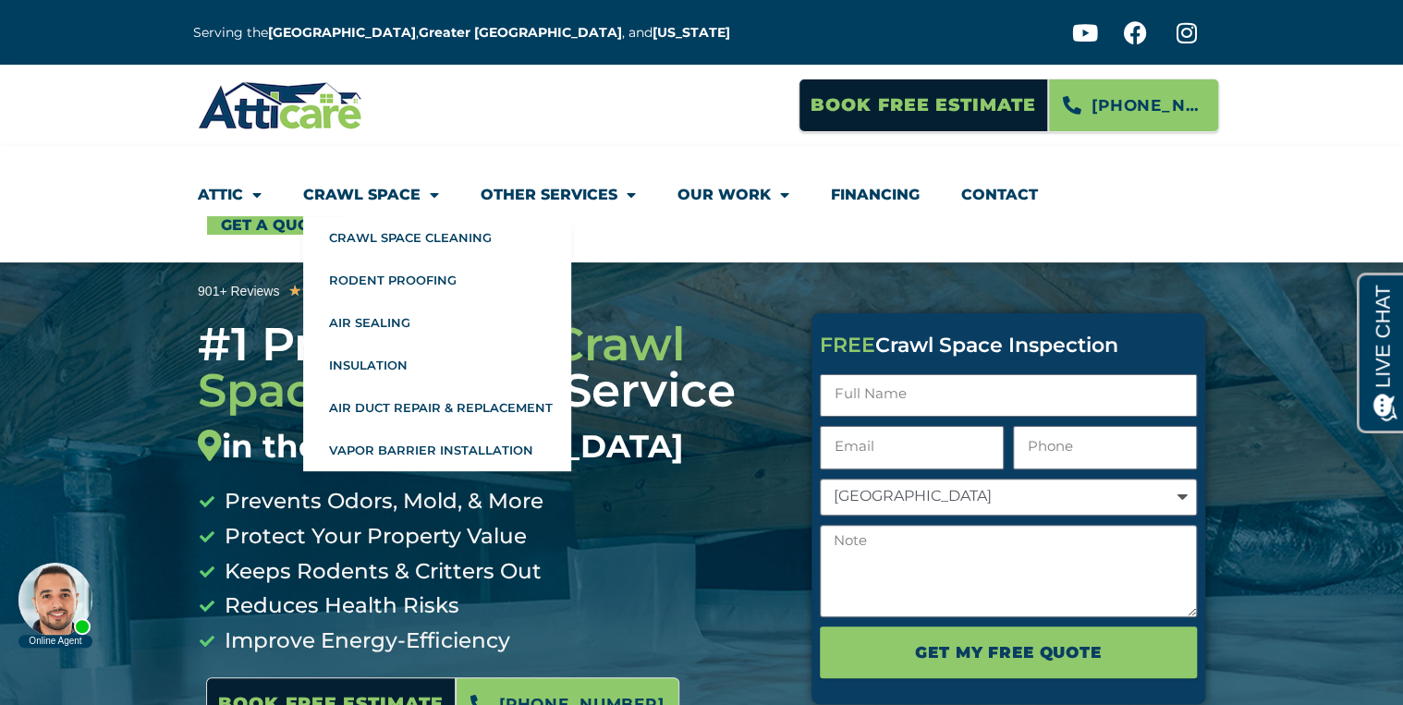
click at [395, 194] on link "Crawl Space" at bounding box center [371, 195] width 136 height 43
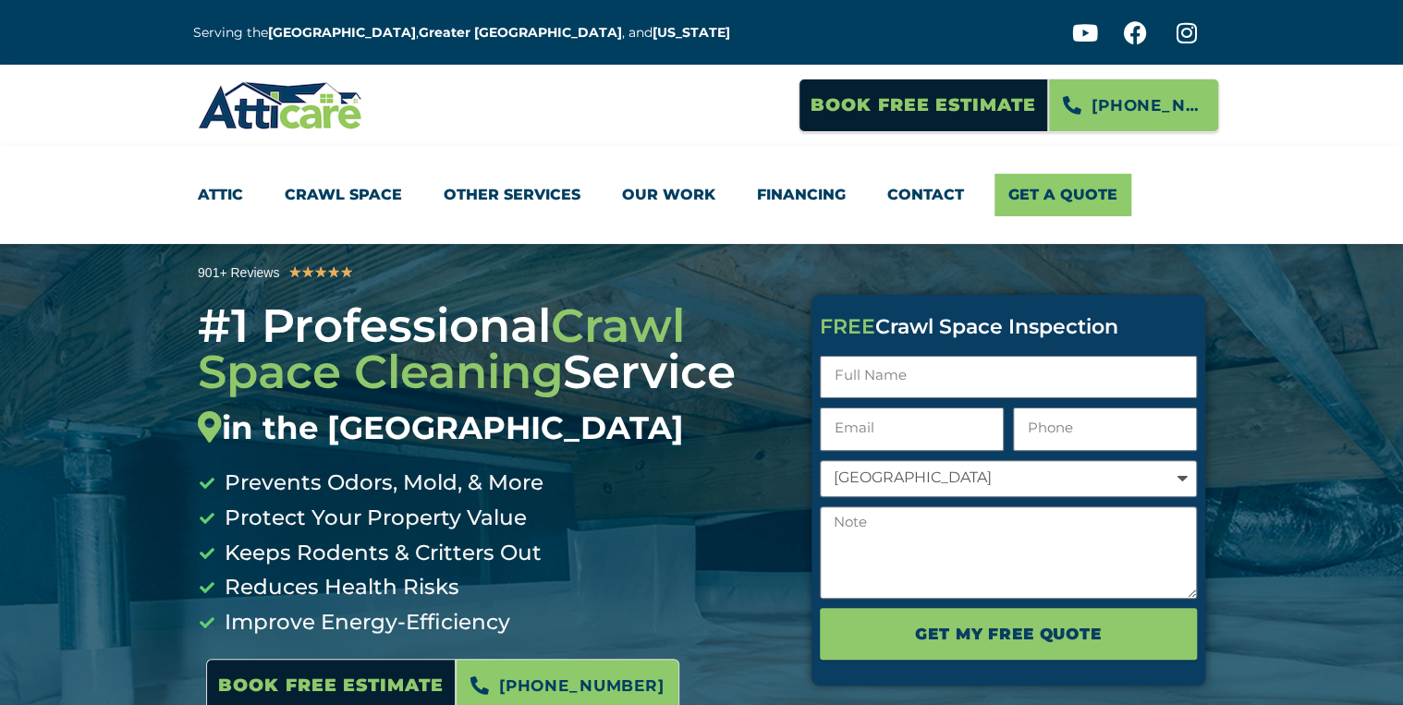
click at [395, 194] on link "Crawl Space" at bounding box center [343, 195] width 117 height 43
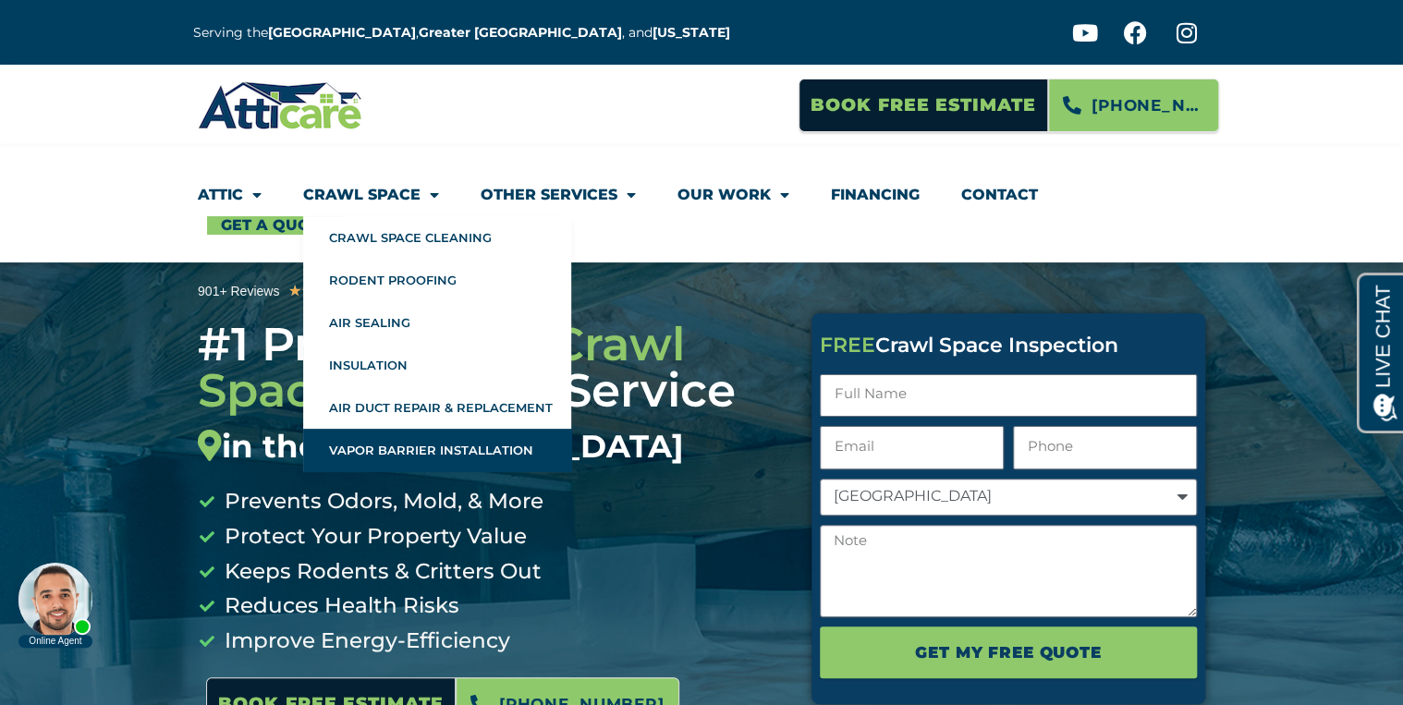
click at [398, 447] on link "Vapor Barrier Installation" at bounding box center [437, 450] width 268 height 43
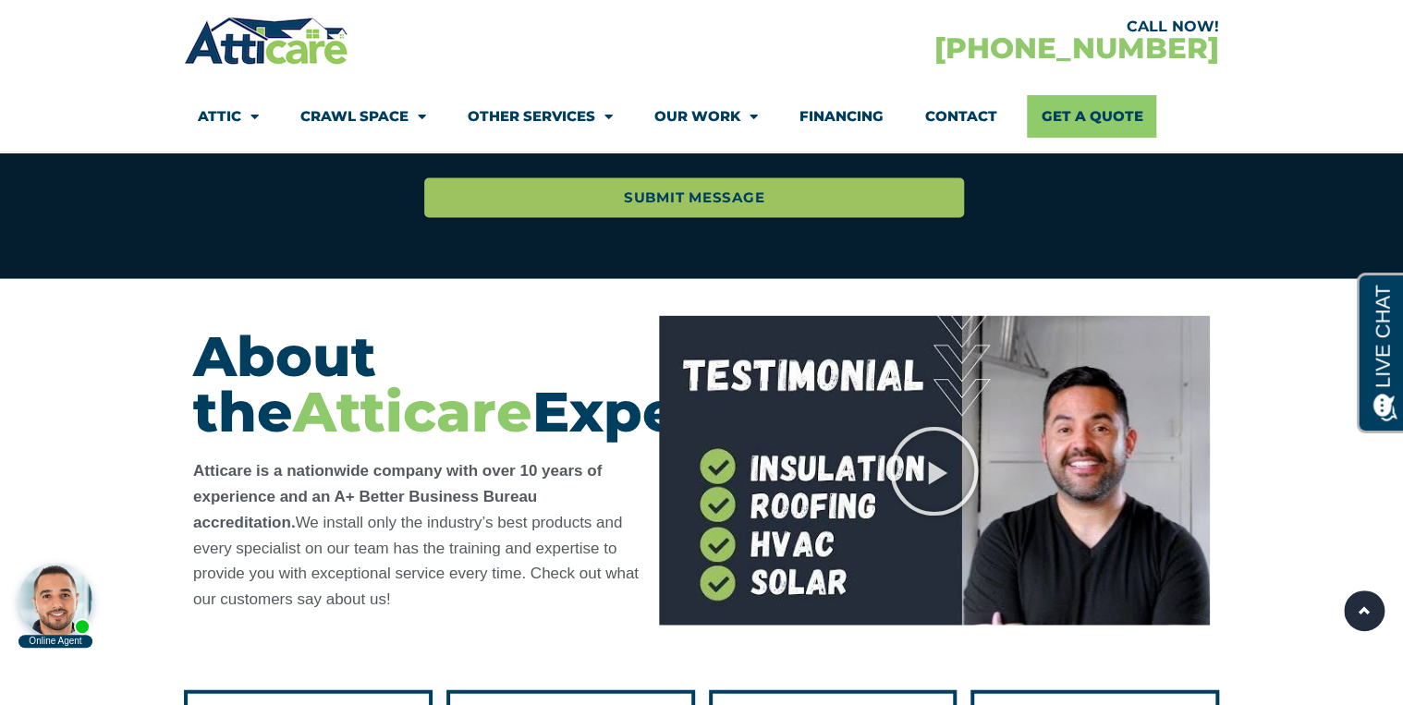
scroll to position [5325, 0]
